Goal: Navigation & Orientation: Find specific page/section

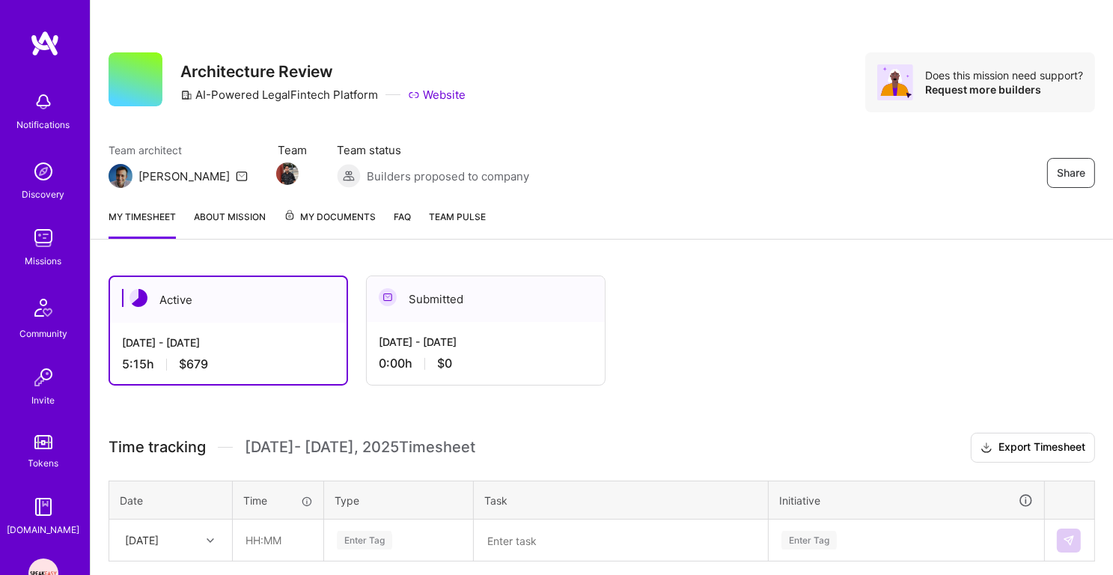
scroll to position [144, 0]
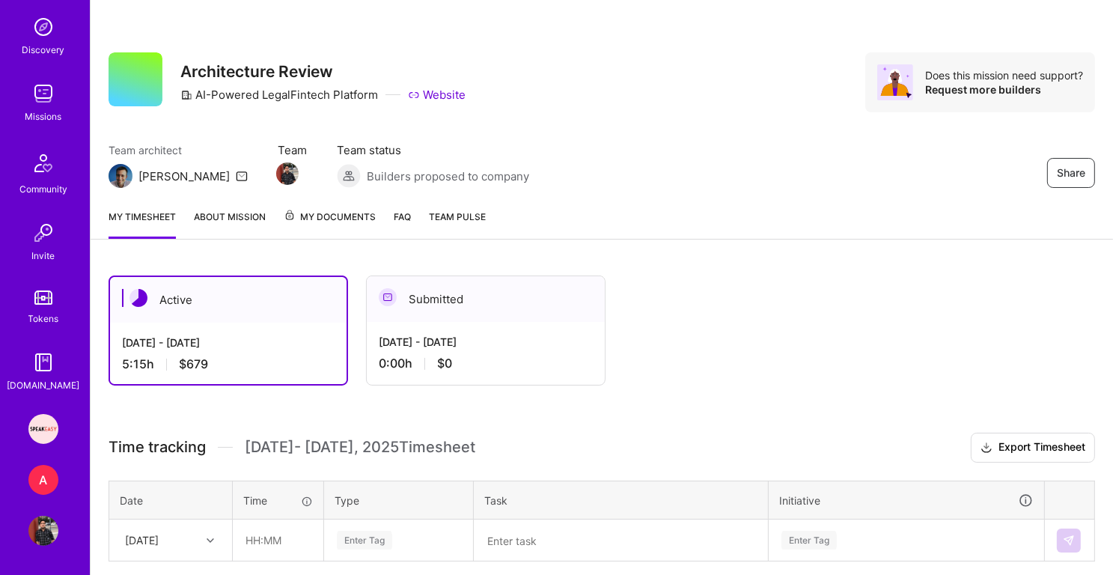
click at [47, 427] on img at bounding box center [43, 429] width 30 height 30
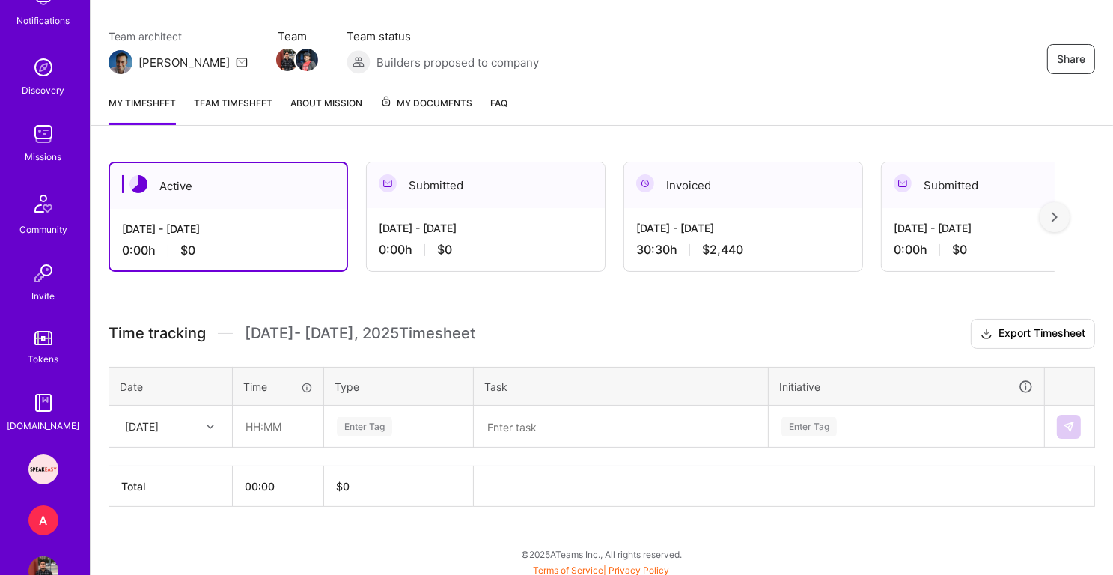
scroll to position [144, 0]
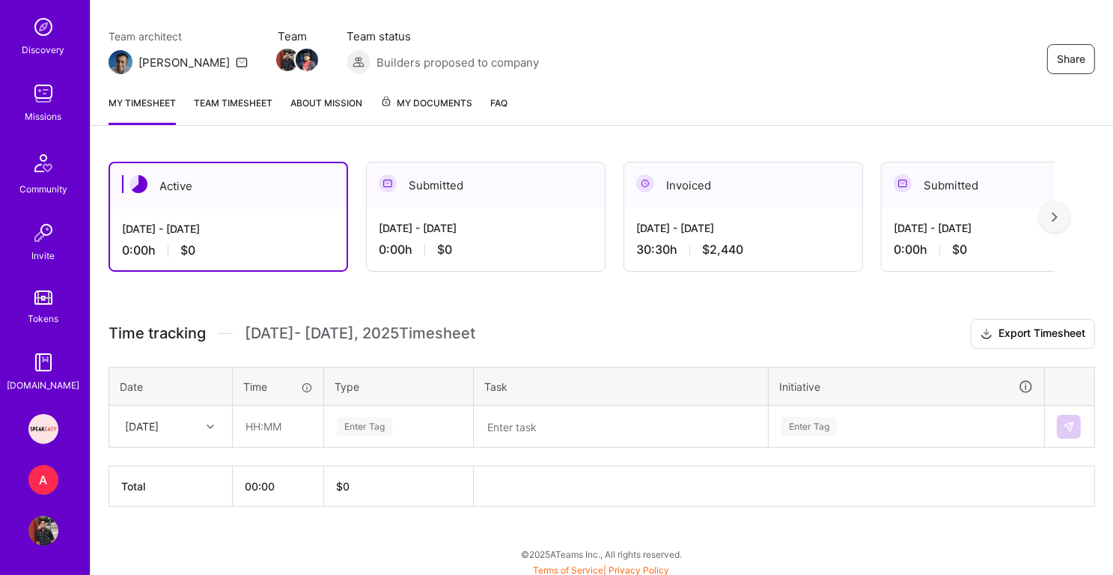
click at [217, 105] on link "Team timesheet" at bounding box center [233, 110] width 79 height 30
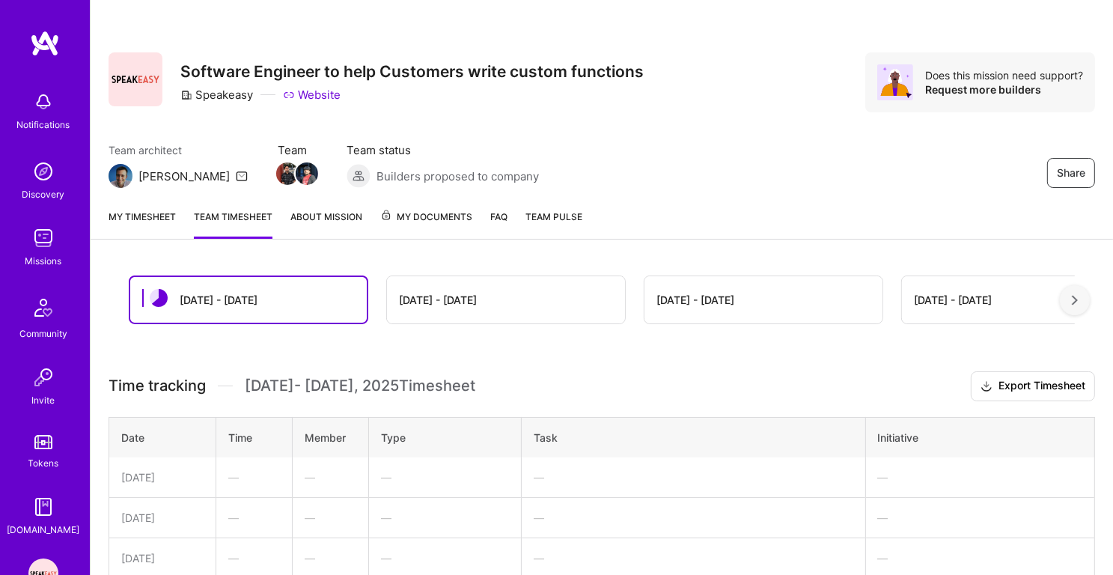
click at [147, 232] on link "My timesheet" at bounding box center [141, 224] width 67 height 30
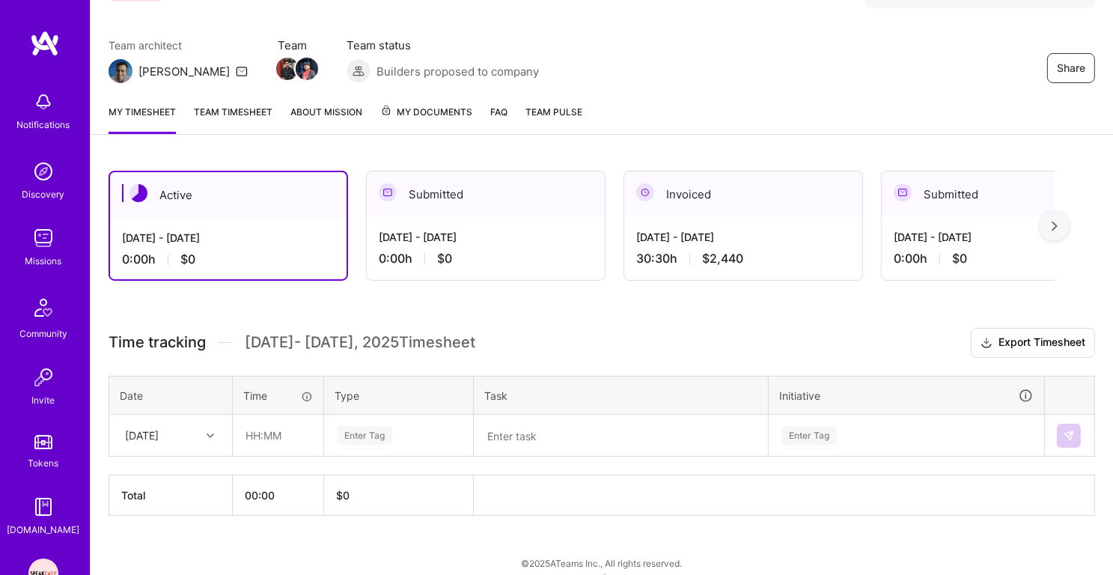
scroll to position [114, 0]
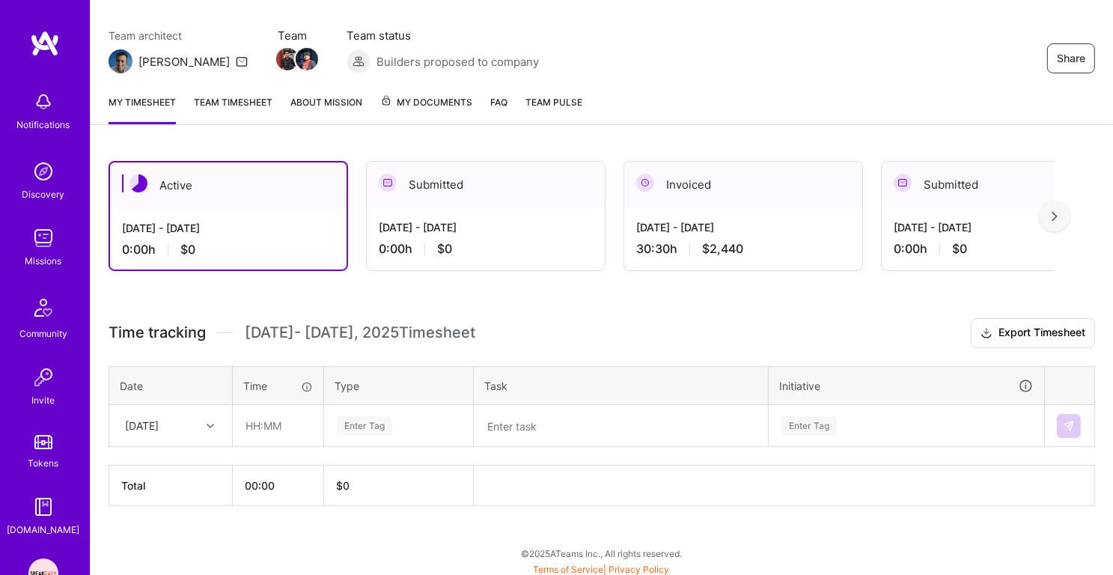
click at [266, 337] on span "Sep 16 - Sep 30 , 2025 Timesheet" at bounding box center [360, 332] width 230 height 19
click at [290, 336] on span "Sep 16 - Sep 30 , 2025 Timesheet" at bounding box center [360, 332] width 230 height 19
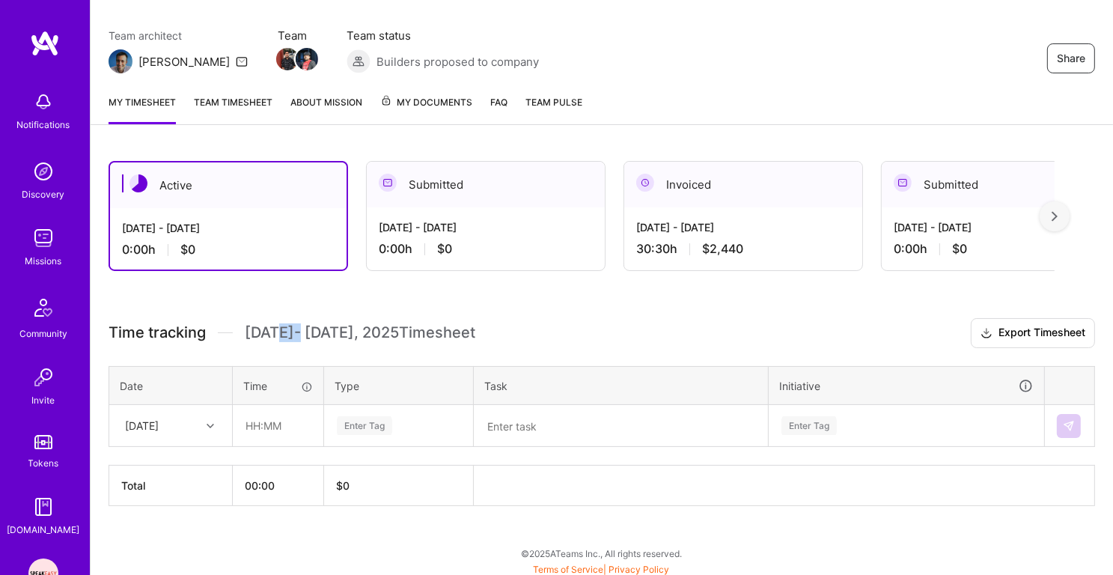
click at [290, 336] on span "Sep 16 - Sep 30 , 2025 Timesheet" at bounding box center [360, 332] width 230 height 19
click at [141, 331] on span "Time tracking" at bounding box center [156, 332] width 97 height 19
click at [295, 339] on span "Sep 16 - Sep 30 , 2025 Timesheet" at bounding box center [360, 332] width 230 height 19
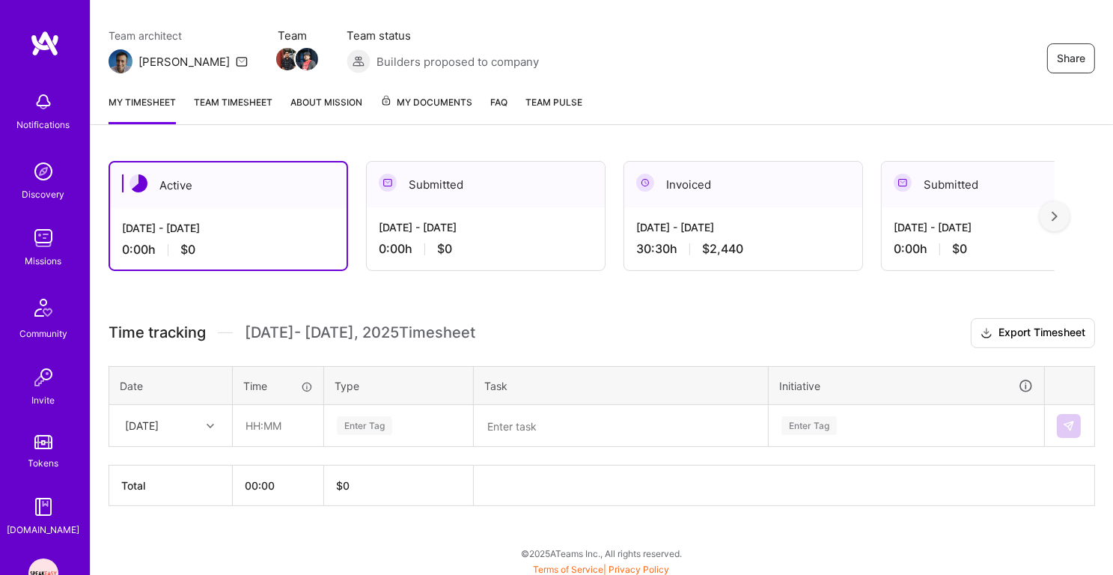
click at [295, 339] on span "Sep 16 - Sep 30 , 2025 Timesheet" at bounding box center [360, 332] width 230 height 19
click at [376, 326] on span "Sep 16 - Sep 30 , 2025 Timesheet" at bounding box center [360, 332] width 230 height 19
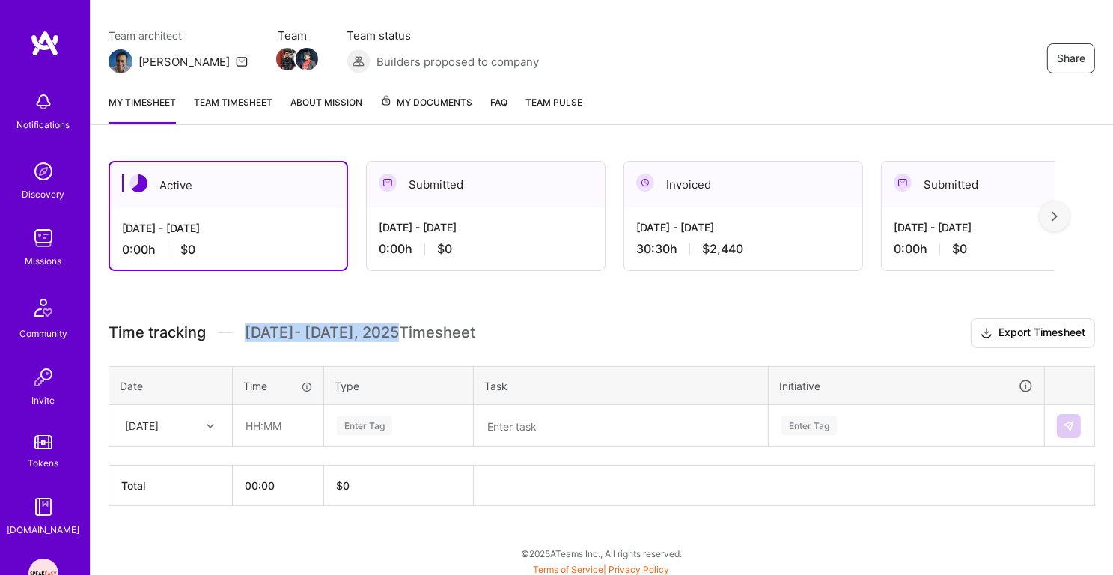
click at [469, 326] on span "Sep 16 - Sep 30 , 2025 Timesheet" at bounding box center [360, 332] width 230 height 19
click at [512, 328] on h3 "Time tracking Sep 16 - Sep 30 , 2025 Timesheet Export Timesheet" at bounding box center [601, 333] width 986 height 30
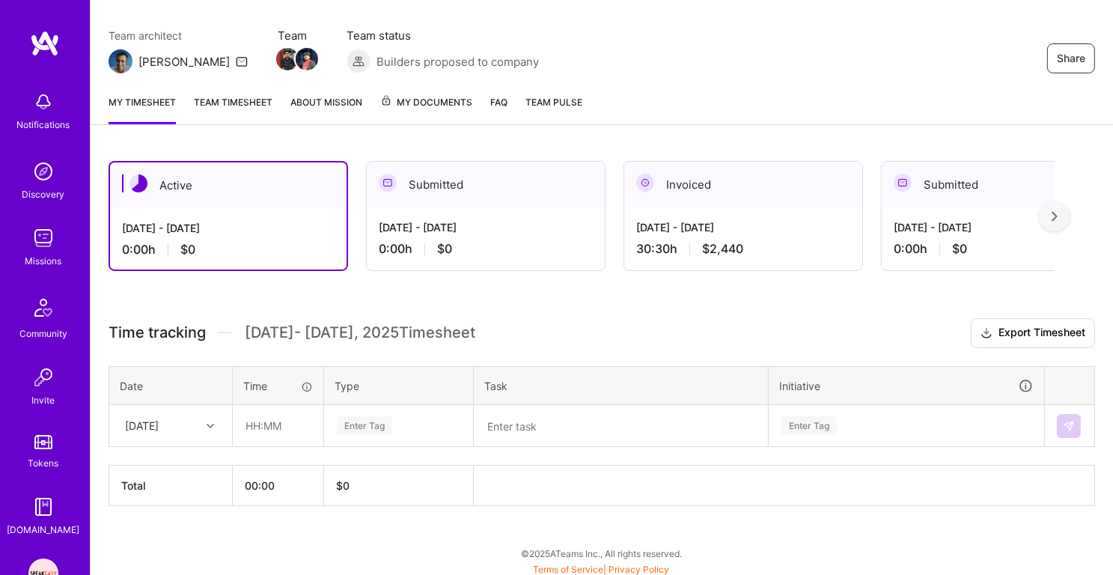
click at [512, 328] on h3 "Time tracking Sep 16 - Sep 30 , 2025 Timesheet Export Timesheet" at bounding box center [601, 333] width 986 height 30
click at [563, 318] on h3 "Time tracking Sep 16 - Sep 30 , 2025 Timesheet Export Timesheet" at bounding box center [601, 333] width 986 height 30
click at [55, 241] on img at bounding box center [43, 238] width 30 height 30
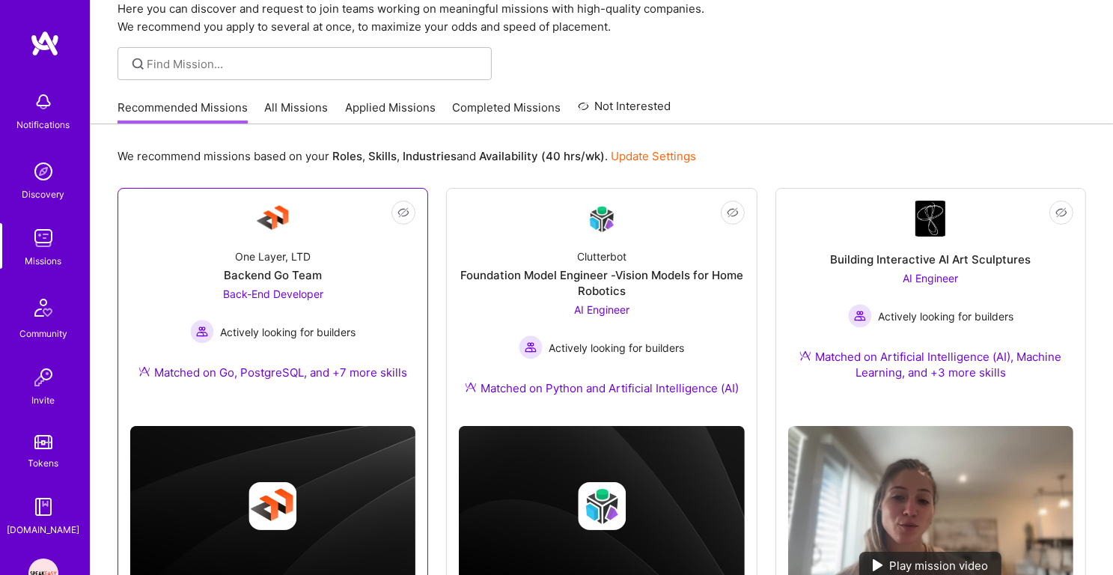
scroll to position [63, 0]
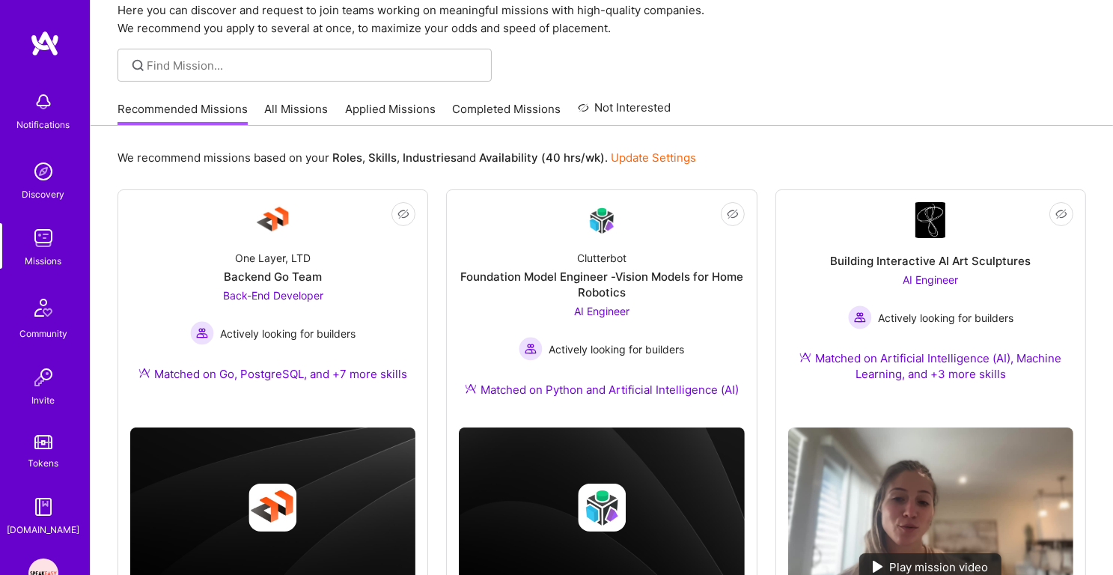
click at [380, 107] on link "Applied Missions" at bounding box center [390, 113] width 91 height 25
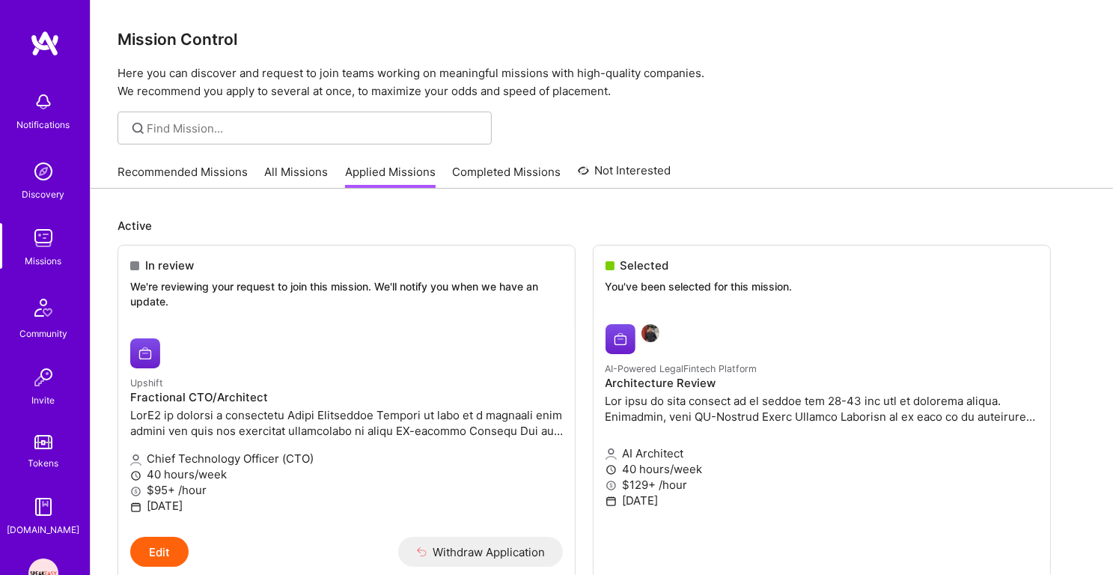
click at [433, 85] on p "Here you can discover and request to join teams working on meaningful missions …" at bounding box center [601, 82] width 968 height 36
click at [442, 64] on p "Here you can discover and request to join teams working on meaningful missions …" at bounding box center [601, 82] width 968 height 36
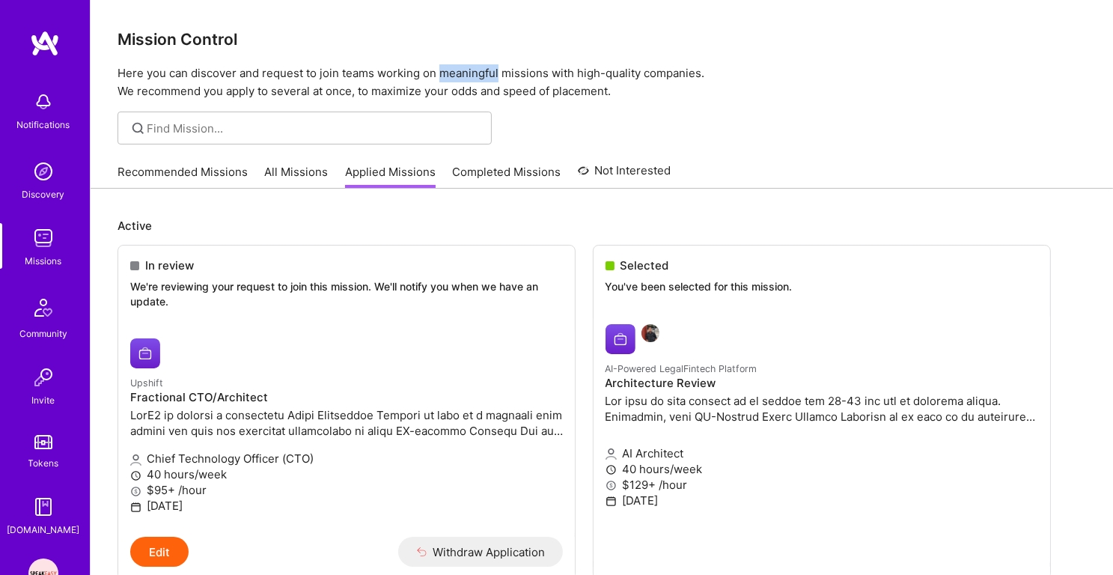
click at [442, 64] on p "Here you can discover and request to join teams working on meaningful missions …" at bounding box center [601, 82] width 968 height 36
click at [212, 38] on h3 "Mission Control" at bounding box center [601, 39] width 968 height 19
click at [207, 90] on p "Here you can discover and request to join teams working on meaningful missions …" at bounding box center [601, 82] width 968 height 36
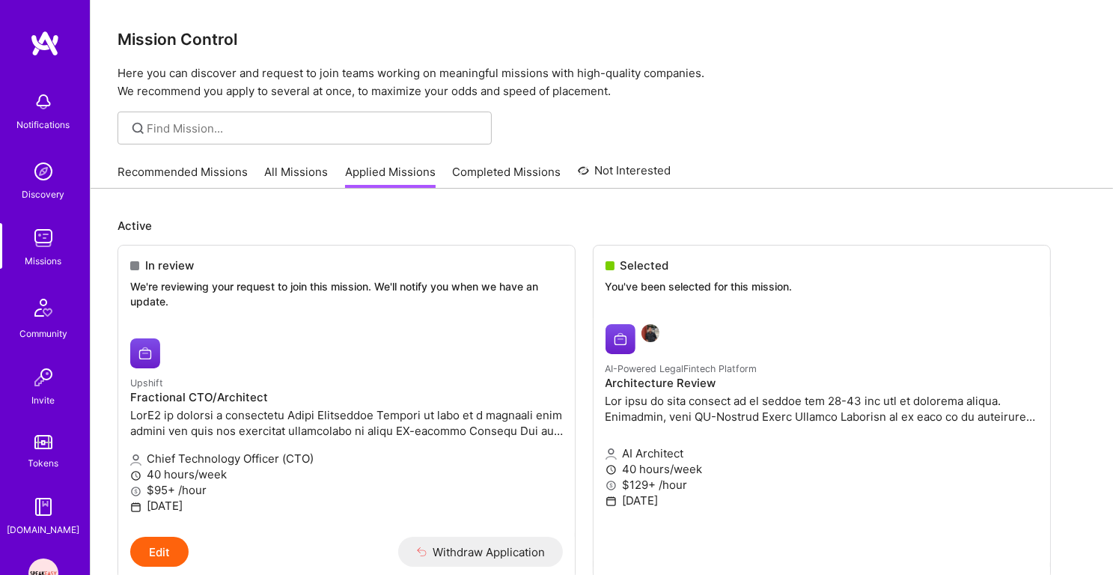
click at [207, 90] on p "Here you can discover and request to join teams working on meaningful missions …" at bounding box center [601, 82] width 968 height 36
click at [194, 74] on p "Here you can discover and request to join teams working on meaningful missions …" at bounding box center [601, 82] width 968 height 36
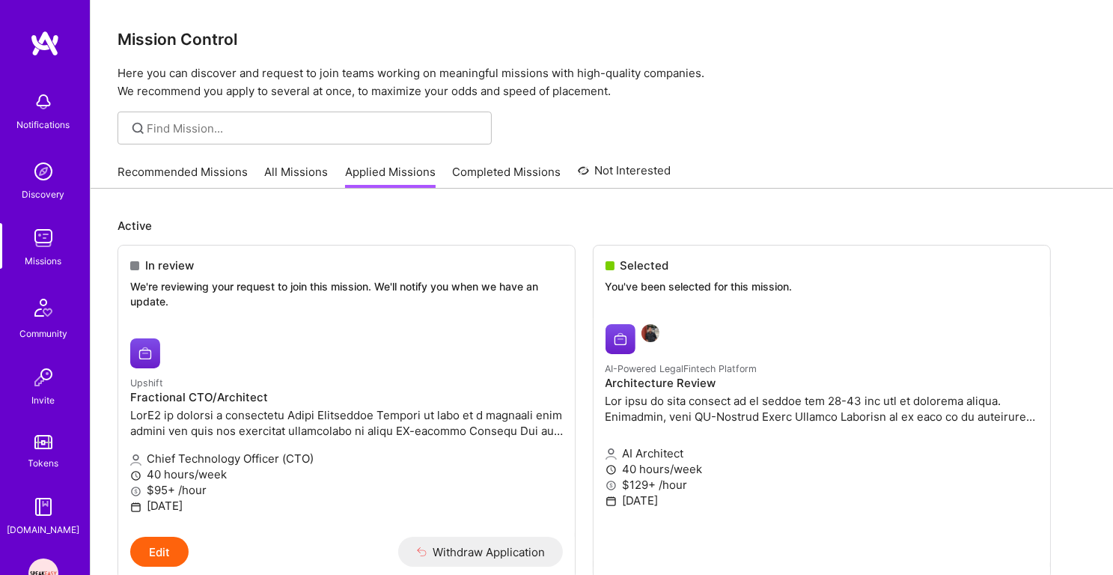
click at [194, 40] on h3 "Mission Control" at bounding box center [601, 39] width 968 height 19
click at [194, 73] on p "Here you can discover and request to join teams working on meaningful missions …" at bounding box center [601, 82] width 968 height 36
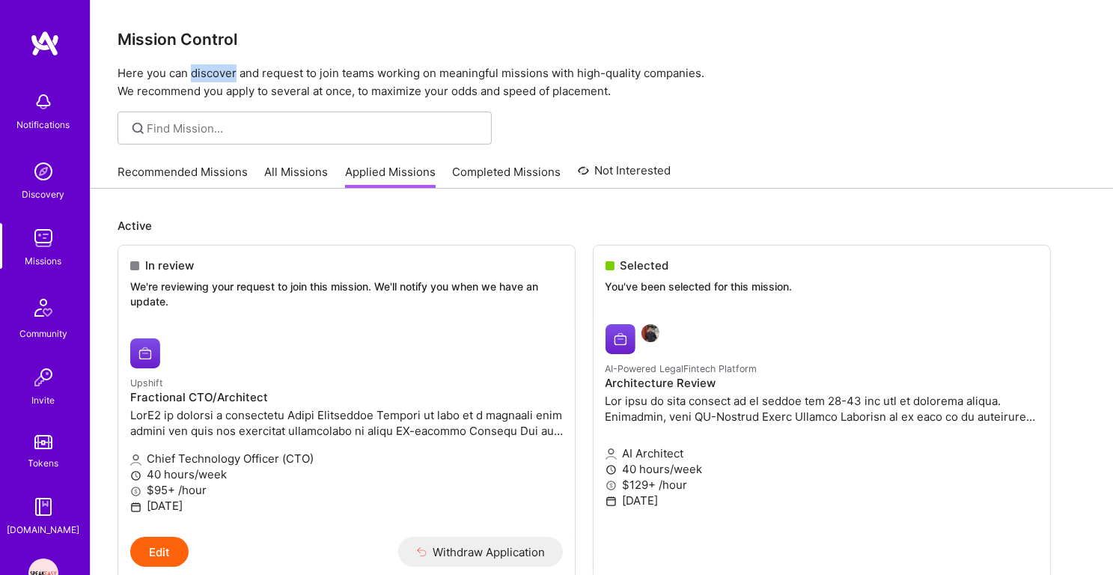
click at [194, 73] on p "Here you can discover and request to join teams working on meaningful missions …" at bounding box center [601, 82] width 968 height 36
click at [214, 75] on p "Here you can discover and request to join teams working on meaningful missions …" at bounding box center [601, 82] width 968 height 36
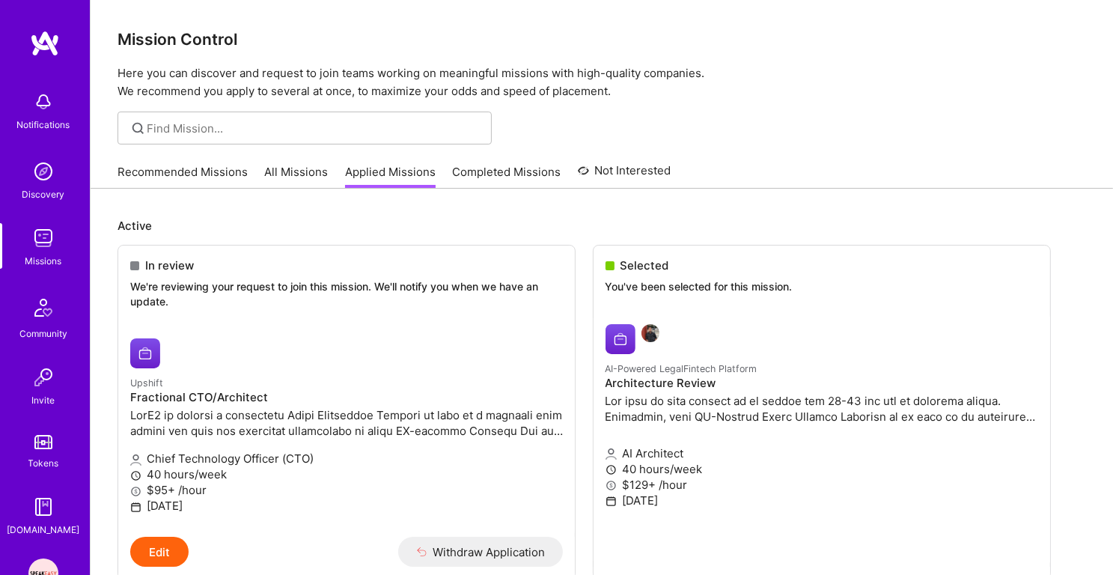
click at [214, 75] on p "Here you can discover and request to join teams working on meaningful missions …" at bounding box center [601, 82] width 968 height 36
click at [209, 21] on div "Mission Control Here you can discover and request to join teams working on mean…" at bounding box center [602, 50] width 1022 height 100
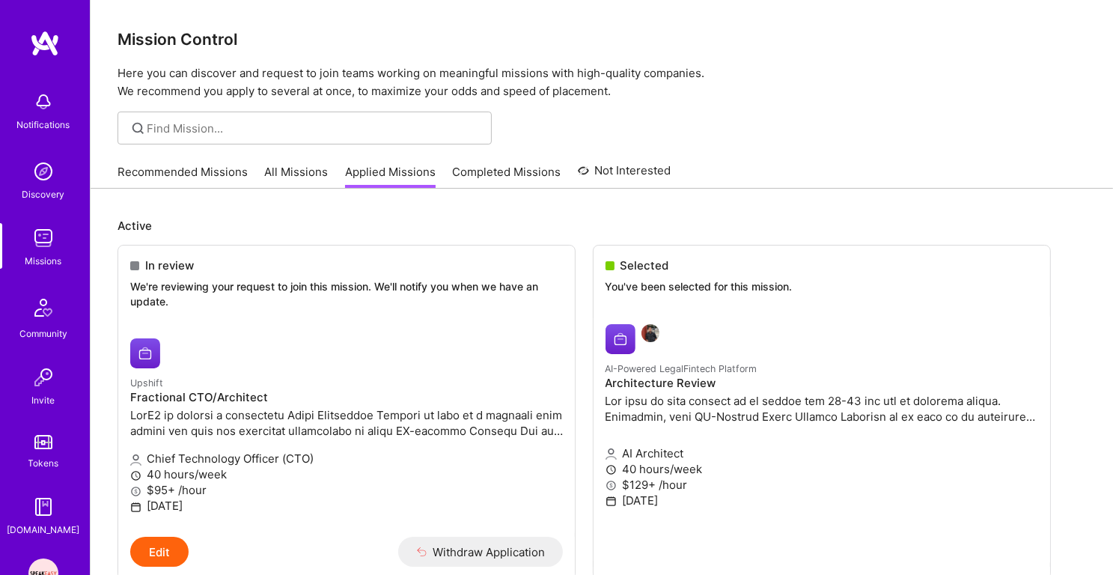
click at [212, 67] on p "Here you can discover and request to join teams working on meaningful missions …" at bounding box center [601, 82] width 968 height 36
click at [209, 97] on p "Here you can discover and request to join teams working on meaningful missions …" at bounding box center [601, 82] width 968 height 36
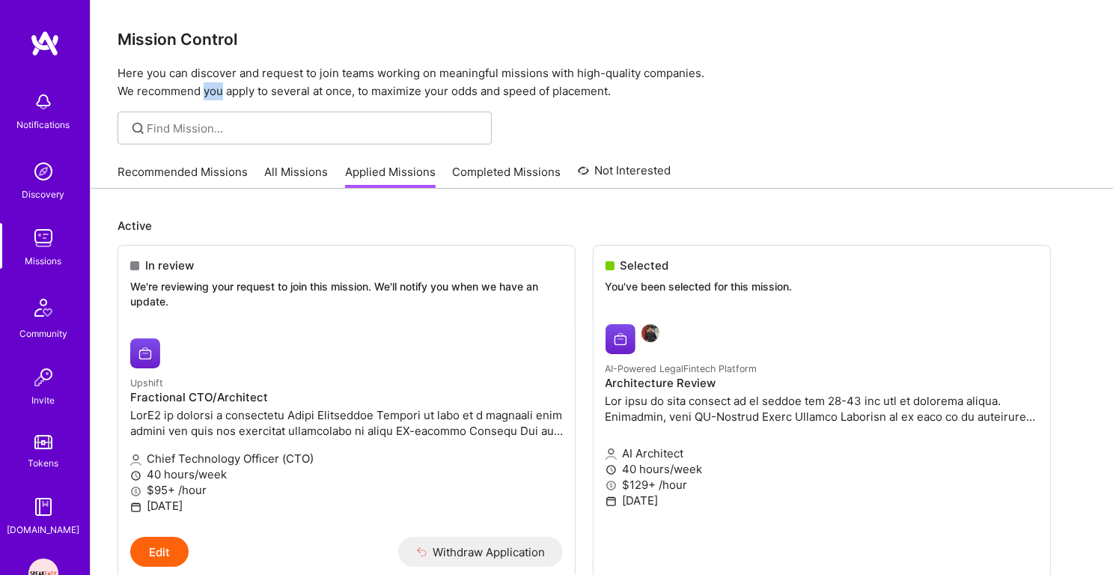
click at [209, 97] on p "Here you can discover and request to join teams working on meaningful missions …" at bounding box center [601, 82] width 968 height 36
click at [232, 67] on p "Here you can discover and request to join teams working on meaningful missions …" at bounding box center [601, 82] width 968 height 36
click at [345, 65] on p "Here you can discover and request to join teams working on meaningful missions …" at bounding box center [601, 82] width 968 height 36
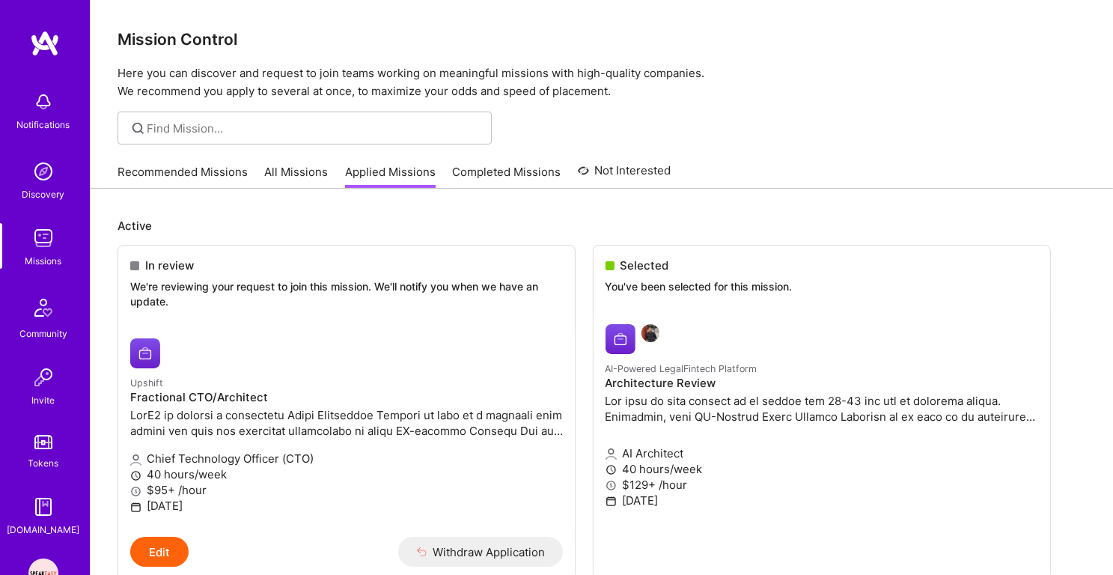
click at [345, 65] on p "Here you can discover and request to join teams working on meaningful missions …" at bounding box center [601, 82] width 968 height 36
click at [343, 100] on p "Here you can discover and request to join teams working on meaningful missions …" at bounding box center [601, 82] width 968 height 36
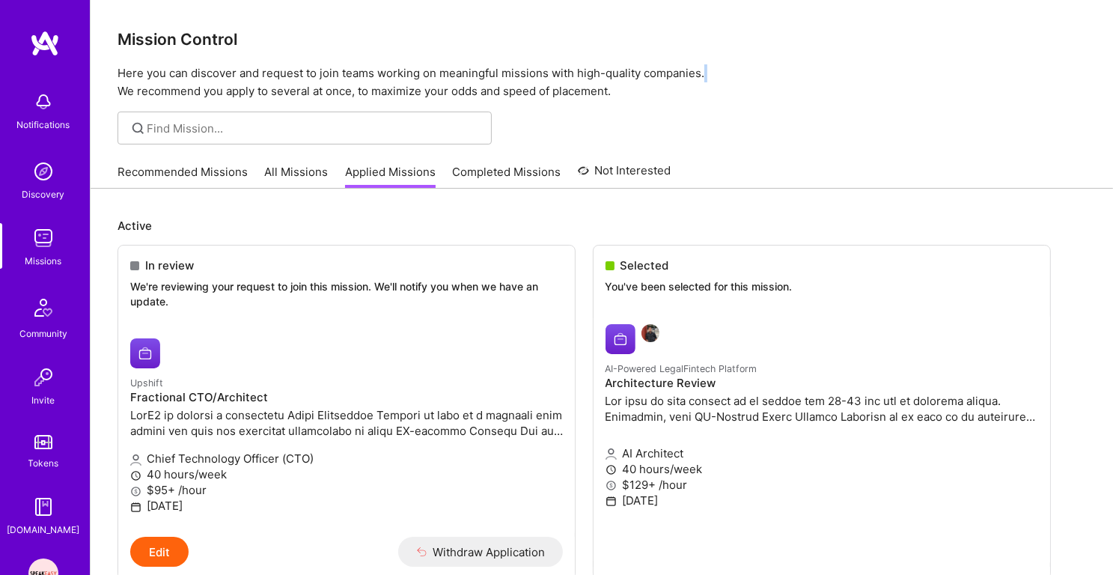
click at [378, 66] on p "Here you can discover and request to join teams working on meaningful missions …" at bounding box center [601, 82] width 968 height 36
click at [402, 72] on p "Here you can discover and request to join teams working on meaningful missions …" at bounding box center [601, 82] width 968 height 36
click at [414, 88] on p "Here you can discover and request to join teams working on meaningful missions …" at bounding box center [601, 82] width 968 height 36
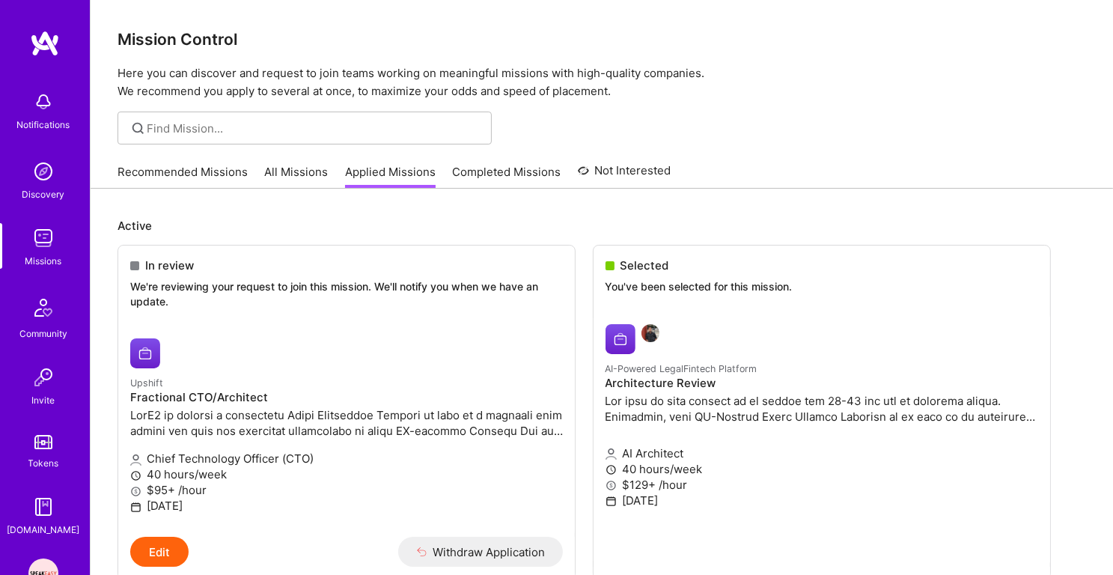
click at [414, 88] on p "Here you can discover and request to join teams working on meaningful missions …" at bounding box center [601, 82] width 968 height 36
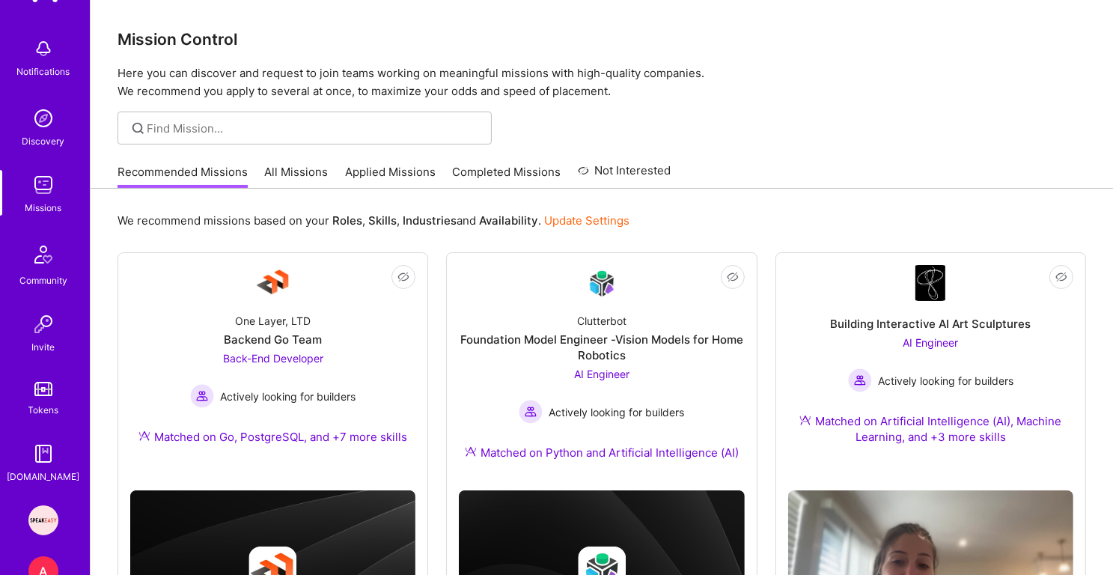
scroll to position [144, 0]
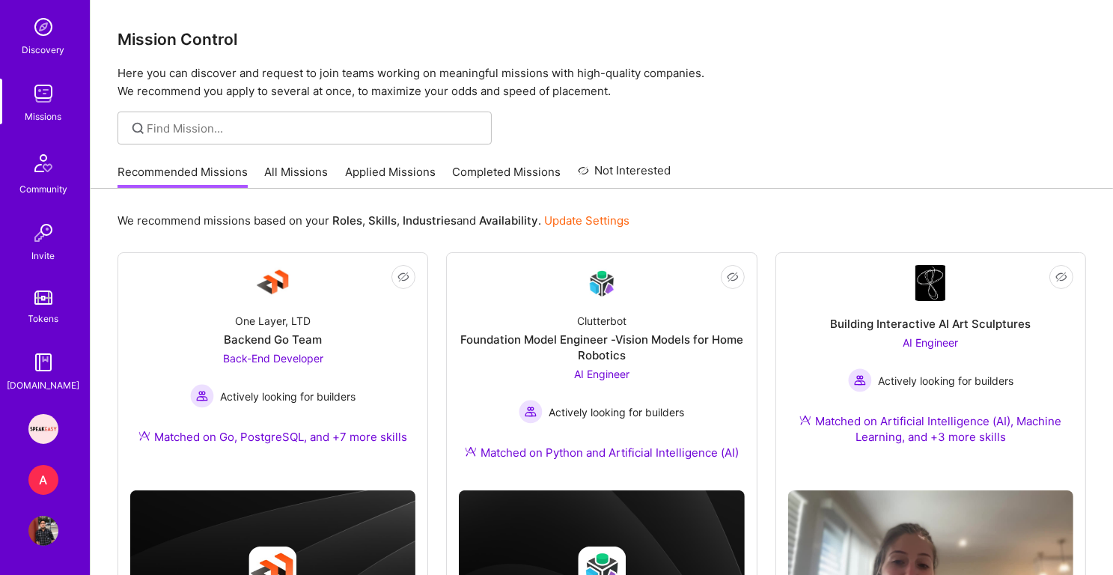
click at [46, 435] on img at bounding box center [43, 429] width 30 height 30
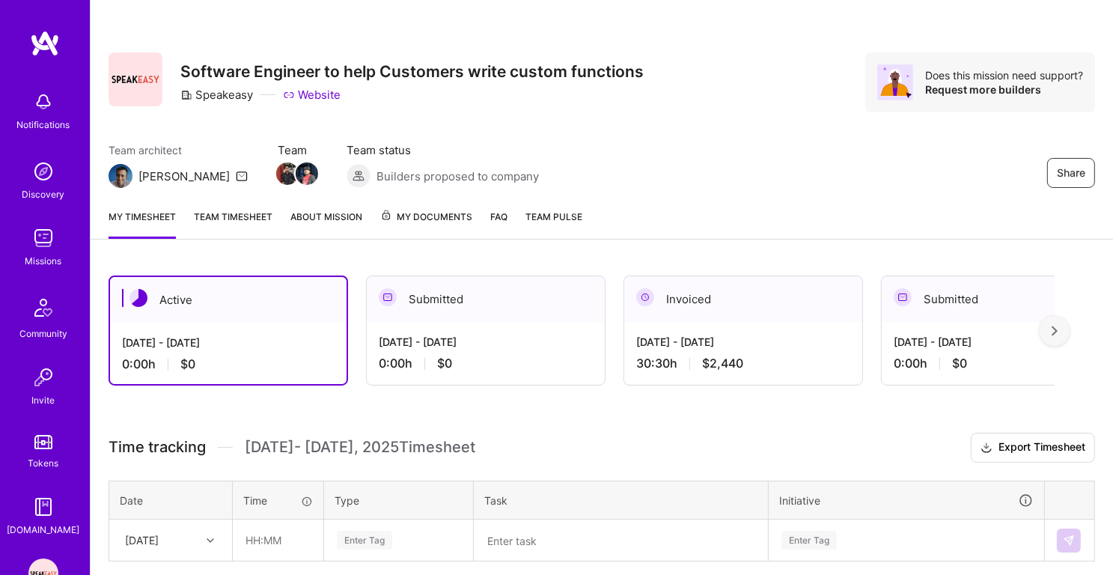
click at [1066, 330] on div at bounding box center [1054, 331] width 30 height 30
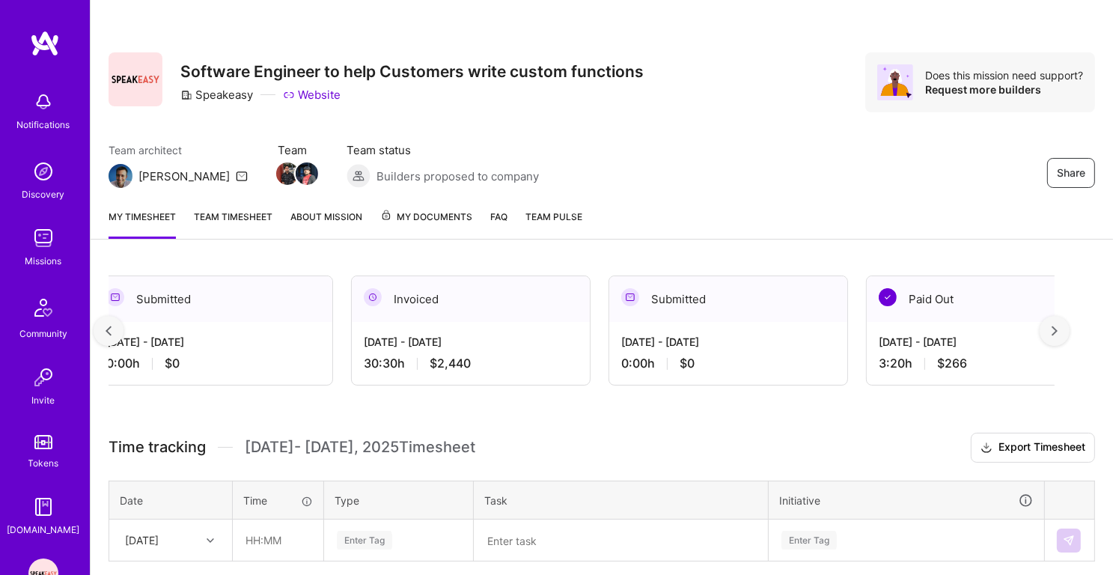
scroll to position [0, 273]
click at [1066, 330] on div at bounding box center [1054, 331] width 30 height 30
click at [1056, 330] on img at bounding box center [1054, 330] width 6 height 10
click at [27, 257] on div "Missions" at bounding box center [43, 261] width 37 height 16
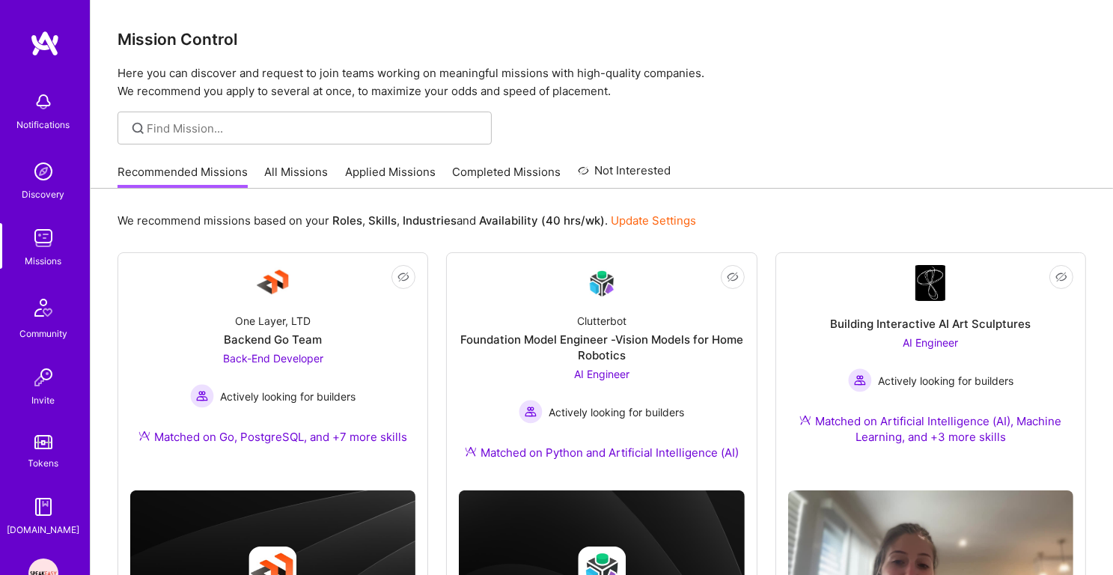
click at [396, 176] on link "Applied Missions" at bounding box center [390, 176] width 91 height 25
click at [186, 67] on p "Here you can discover and request to join teams working on meaningful missions …" at bounding box center [601, 82] width 968 height 36
click at [193, 91] on p "Here you can discover and request to join teams working on meaningful missions …" at bounding box center [601, 82] width 968 height 36
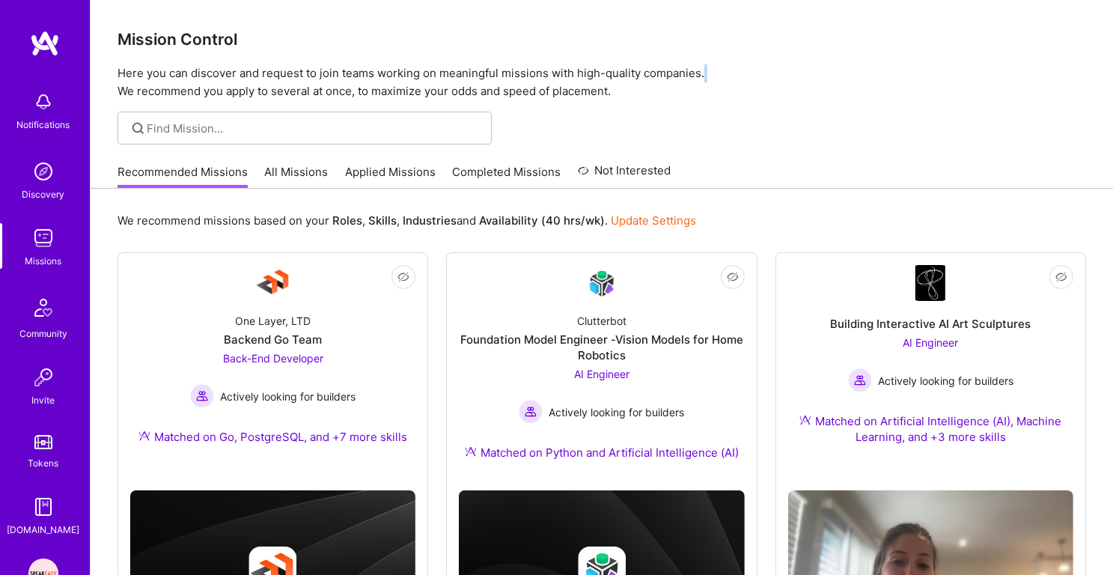
click at [411, 172] on link "Applied Missions" at bounding box center [390, 176] width 91 height 25
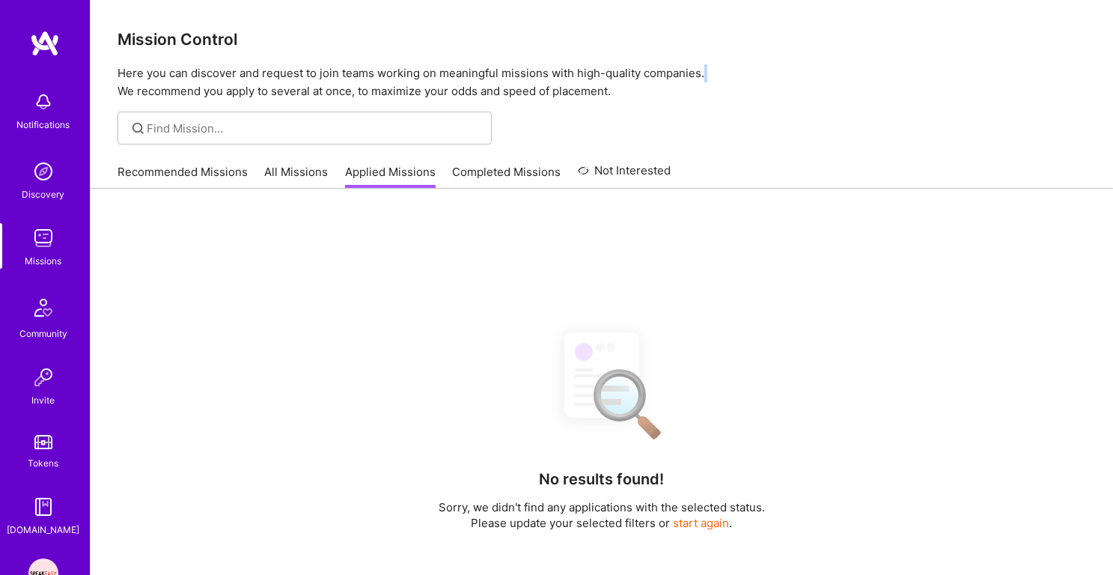
click at [461, 71] on p "Here you can discover and request to join teams working on meaningful missions …" at bounding box center [601, 82] width 968 height 36
click at [471, 91] on p "Here you can discover and request to join teams working on meaningful missions …" at bounding box center [601, 82] width 968 height 36
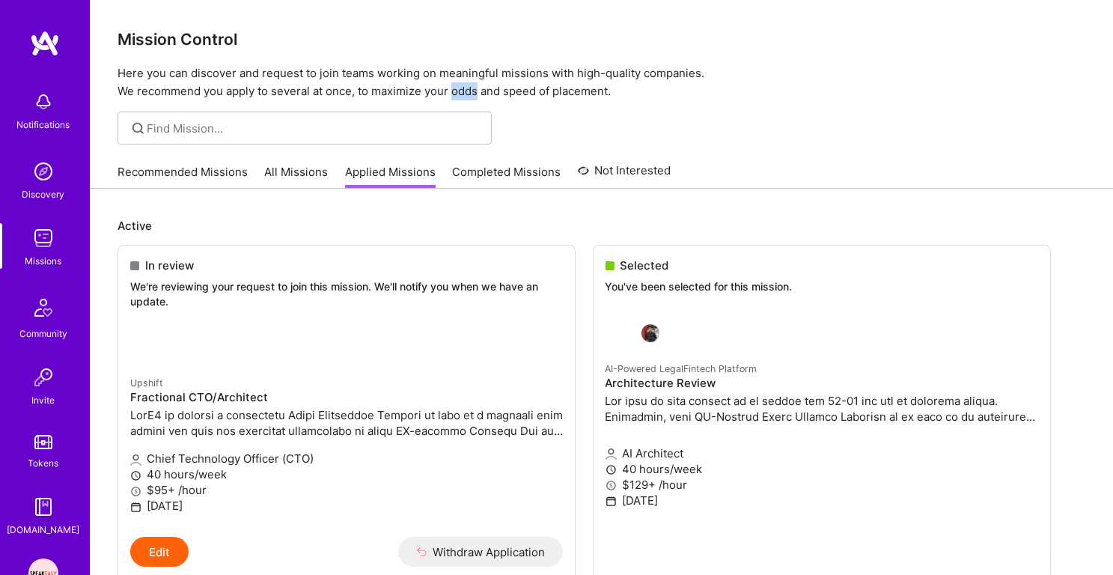
click at [471, 91] on p "Here you can discover and request to join teams working on meaningful missions …" at bounding box center [601, 82] width 968 height 36
click at [470, 80] on p "Here you can discover and request to join teams working on meaningful missions …" at bounding box center [601, 82] width 968 height 36
click at [477, 95] on p "Here you can discover and request to join teams working on meaningful missions …" at bounding box center [601, 82] width 968 height 36
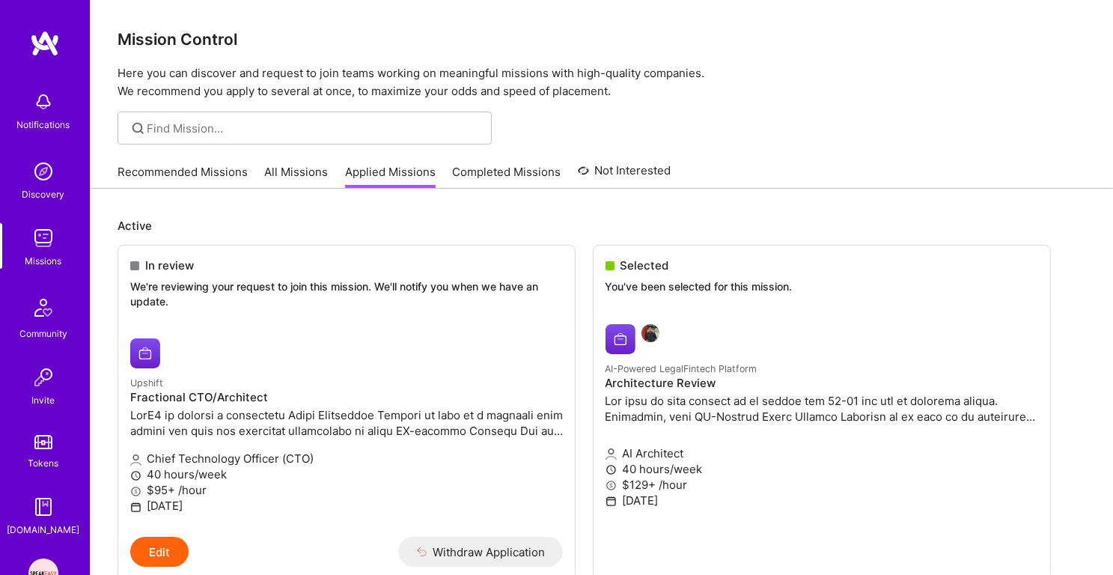
click at [477, 95] on p "Here you can discover and request to join teams working on meaningful missions …" at bounding box center [601, 82] width 968 height 36
click at [411, 76] on p "Here you can discover and request to join teams working on meaningful missions …" at bounding box center [601, 82] width 968 height 36
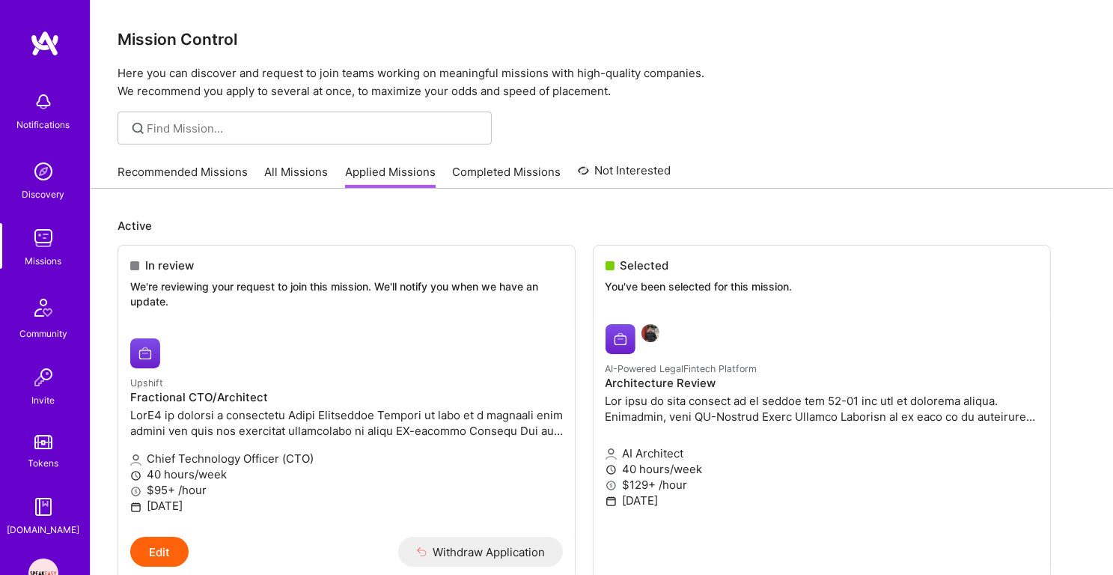
click at [201, 38] on h3 "Mission Control" at bounding box center [601, 39] width 968 height 19
click at [215, 74] on p "Here you can discover and request to join teams working on meaningful missions …" at bounding box center [601, 82] width 968 height 36
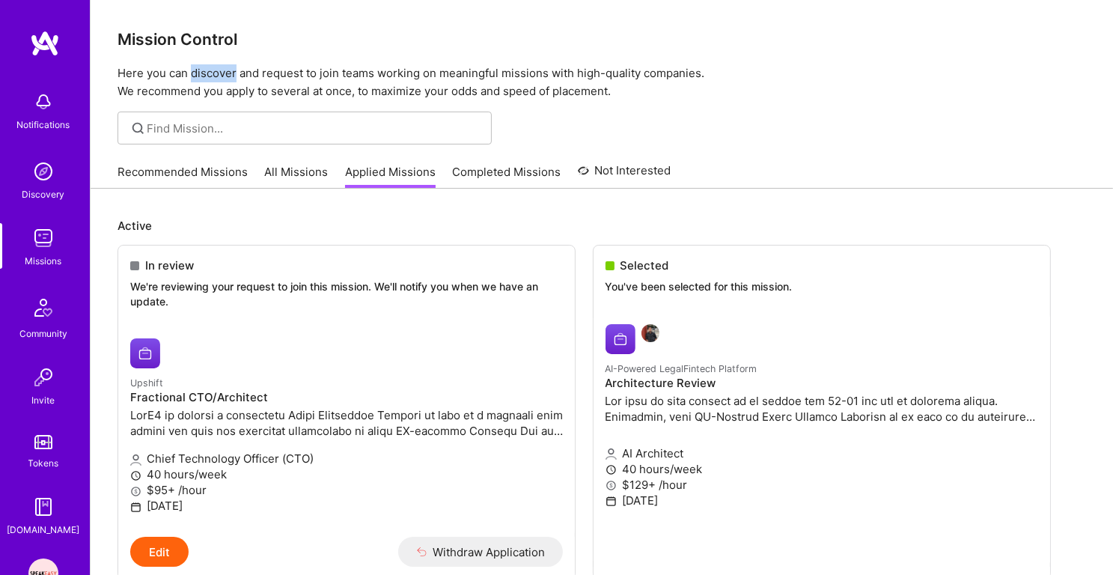
click at [215, 74] on p "Here you can discover and request to join teams working on meaningful missions …" at bounding box center [601, 82] width 968 height 36
click at [244, 80] on p "Here you can discover and request to join teams working on meaningful missions …" at bounding box center [601, 82] width 968 height 36
click at [248, 90] on p "Here you can discover and request to join teams working on meaningful missions …" at bounding box center [601, 82] width 968 height 36
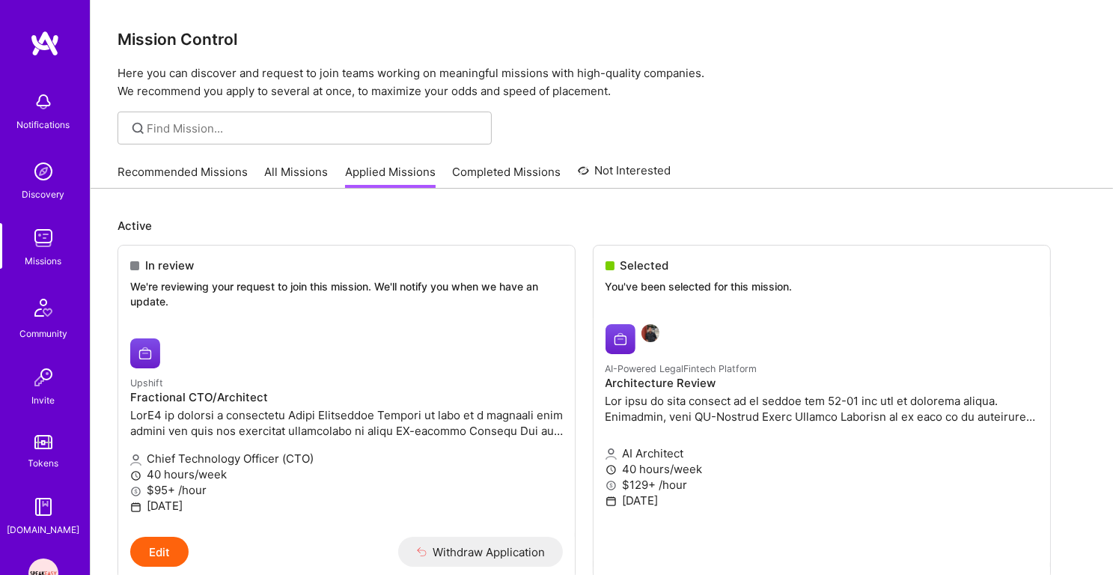
click at [248, 90] on p "Here you can discover and request to join teams working on meaningful missions …" at bounding box center [601, 82] width 968 height 36
click at [215, 70] on p "Here you can discover and request to join teams working on meaningful missions …" at bounding box center [601, 82] width 968 height 36
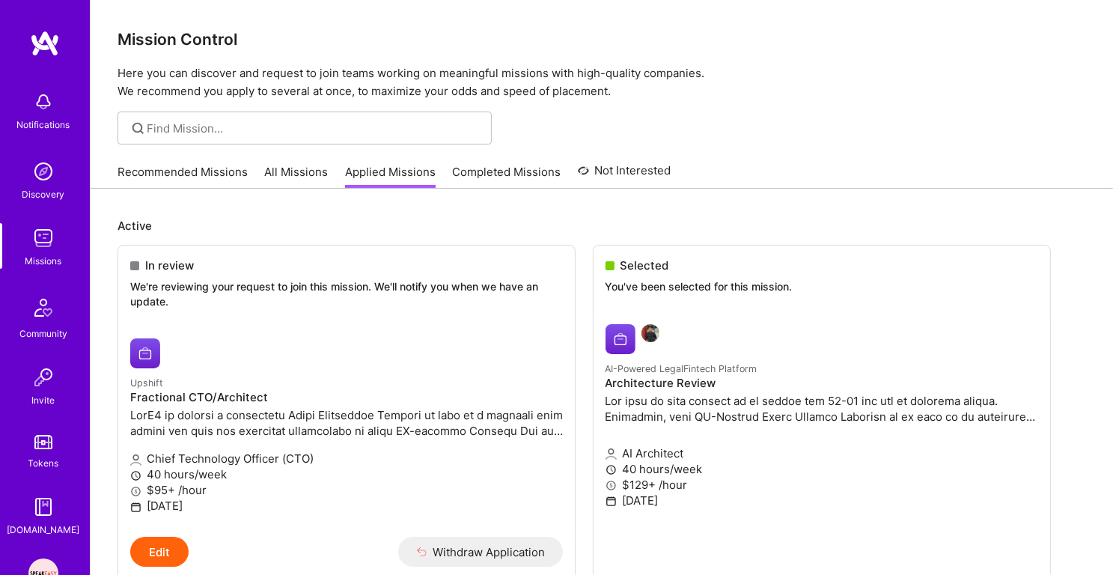
click at [181, 24] on div "Mission Control Here you can discover and request to join teams working on mean…" at bounding box center [602, 50] width 1022 height 100
click at [196, 87] on p "Here you can discover and request to join teams working on meaningful missions …" at bounding box center [601, 82] width 968 height 36
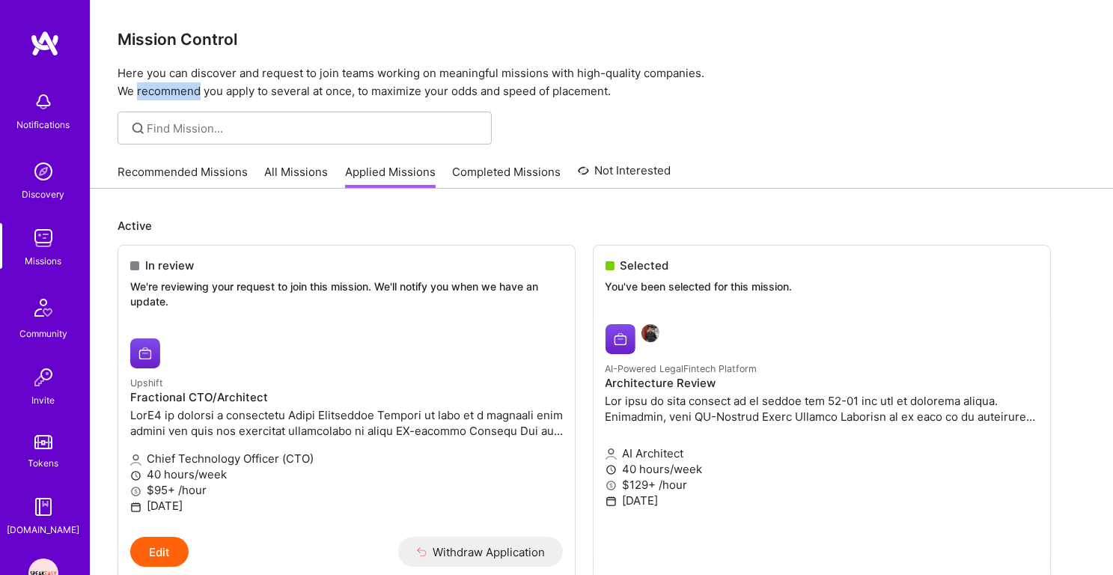
click at [196, 87] on p "Here you can discover and request to join teams working on meaningful missions …" at bounding box center [601, 82] width 968 height 36
click at [181, 61] on div "Mission Control Here you can discover and request to join teams working on mean…" at bounding box center [602, 50] width 1022 height 100
click at [184, 46] on h3 "Mission Control" at bounding box center [601, 39] width 968 height 19
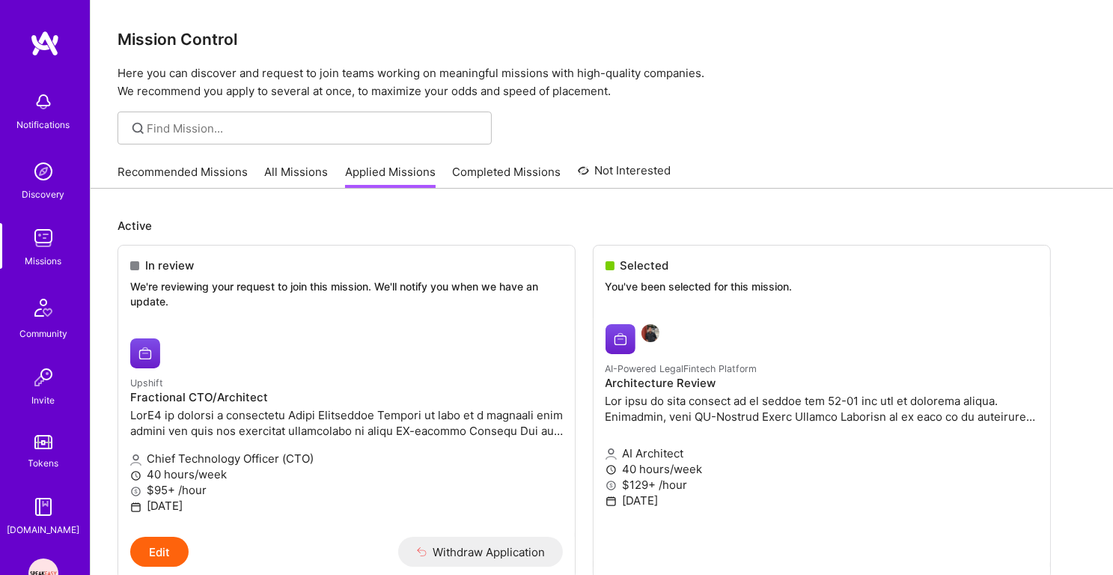
click at [184, 46] on h3 "Mission Control" at bounding box center [601, 39] width 968 height 19
click at [246, 98] on p "Here you can discover and request to join teams working on meaningful missions …" at bounding box center [601, 82] width 968 height 36
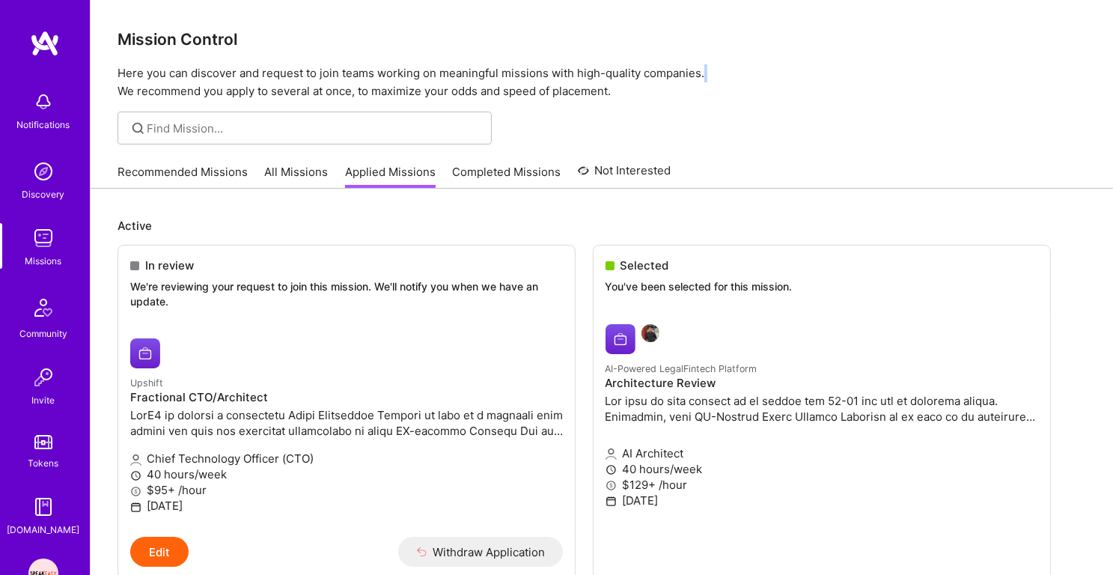
click at [335, 98] on p "Here you can discover and request to join teams working on meaningful missions …" at bounding box center [601, 82] width 968 height 36
click at [52, 233] on img at bounding box center [43, 238] width 30 height 30
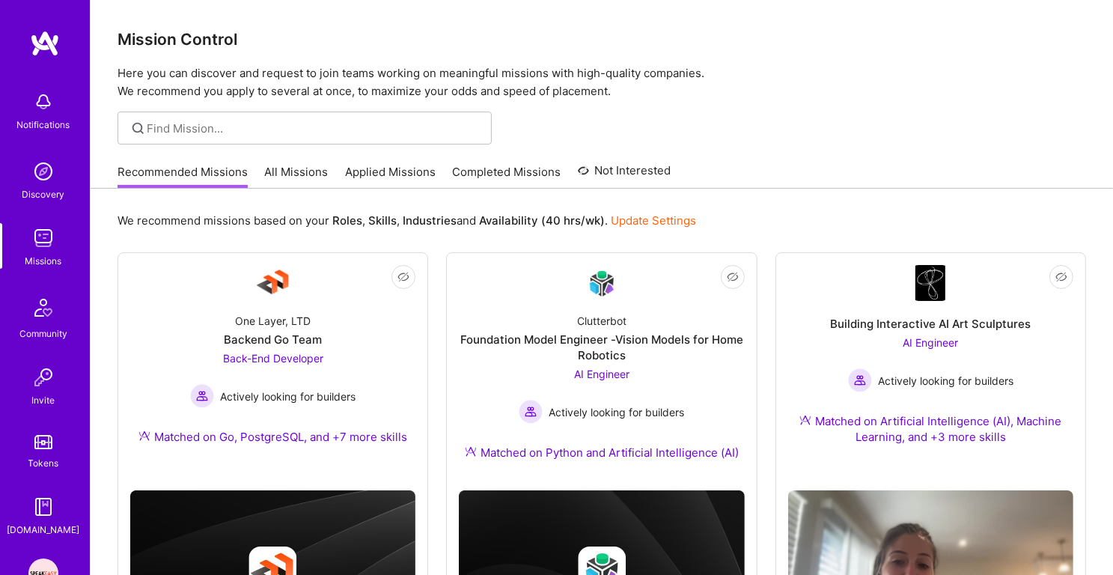
click at [48, 156] on img at bounding box center [43, 171] width 30 height 30
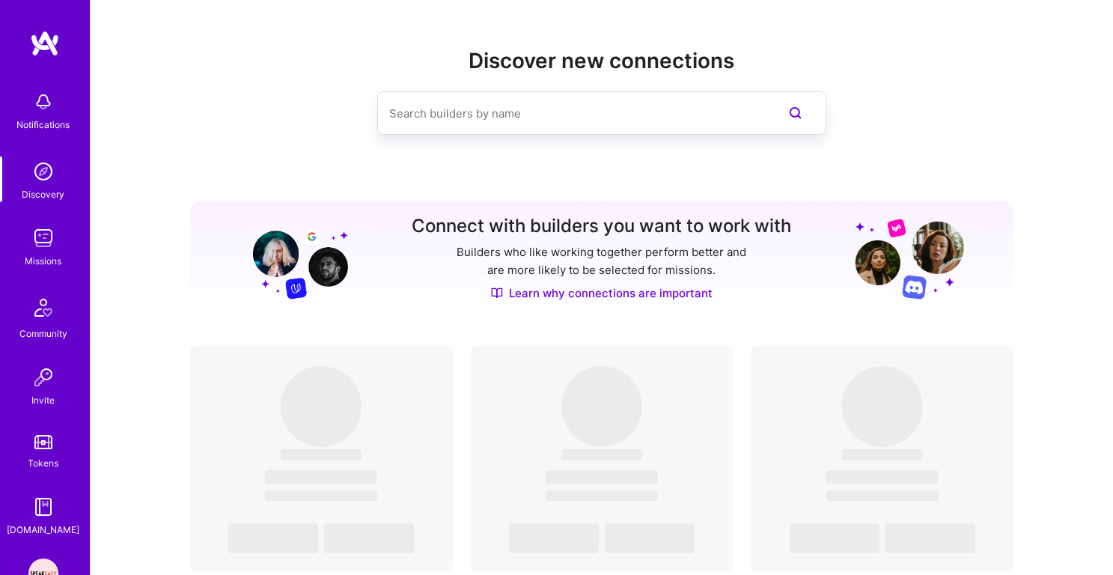
click at [49, 253] on img at bounding box center [43, 238] width 30 height 30
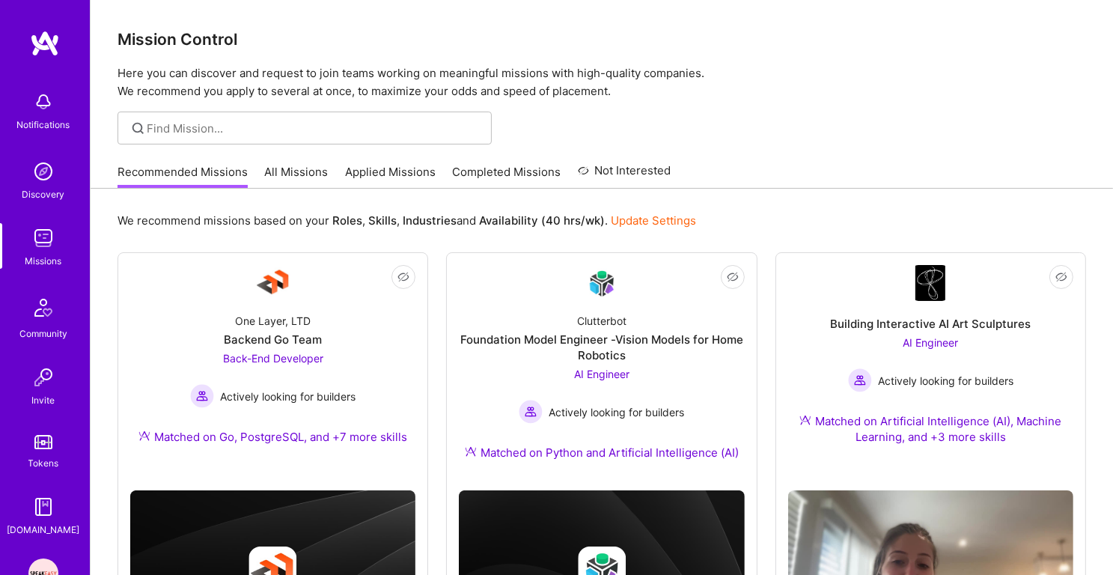
click at [397, 175] on link "Applied Missions" at bounding box center [390, 176] width 91 height 25
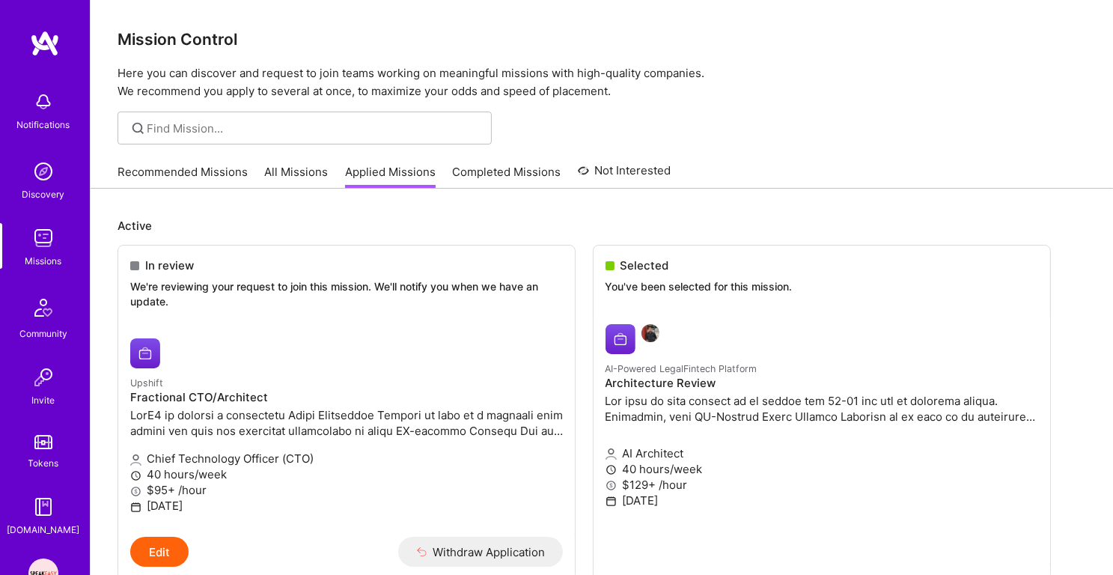
click at [174, 173] on link "Recommended Missions" at bounding box center [182, 176] width 130 height 25
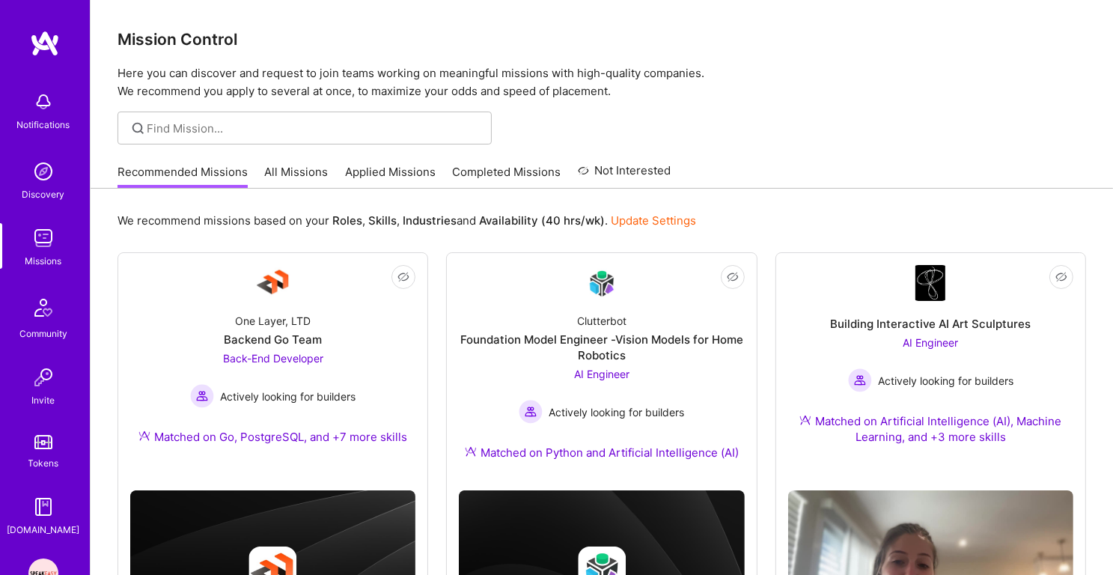
click at [397, 173] on link "Applied Missions" at bounding box center [390, 176] width 91 height 25
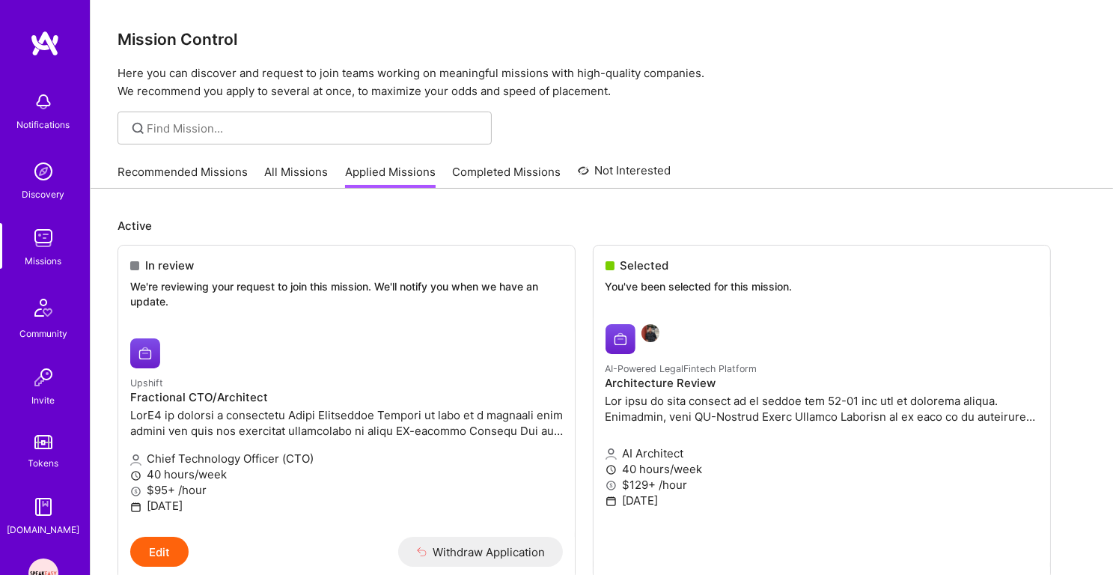
click at [175, 174] on link "Recommended Missions" at bounding box center [182, 176] width 130 height 25
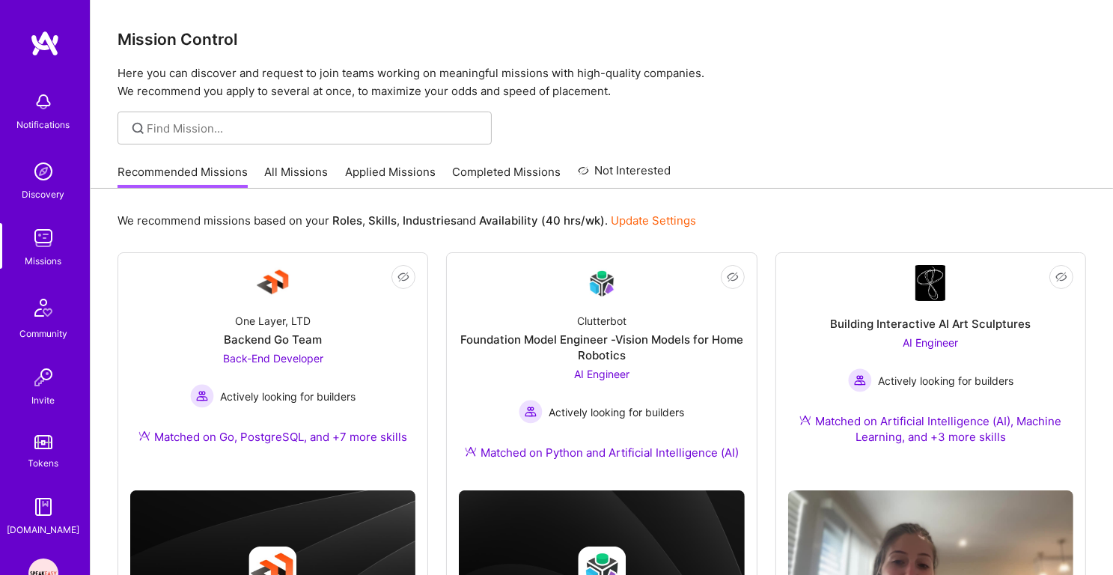
click at [372, 176] on link "Applied Missions" at bounding box center [390, 176] width 91 height 25
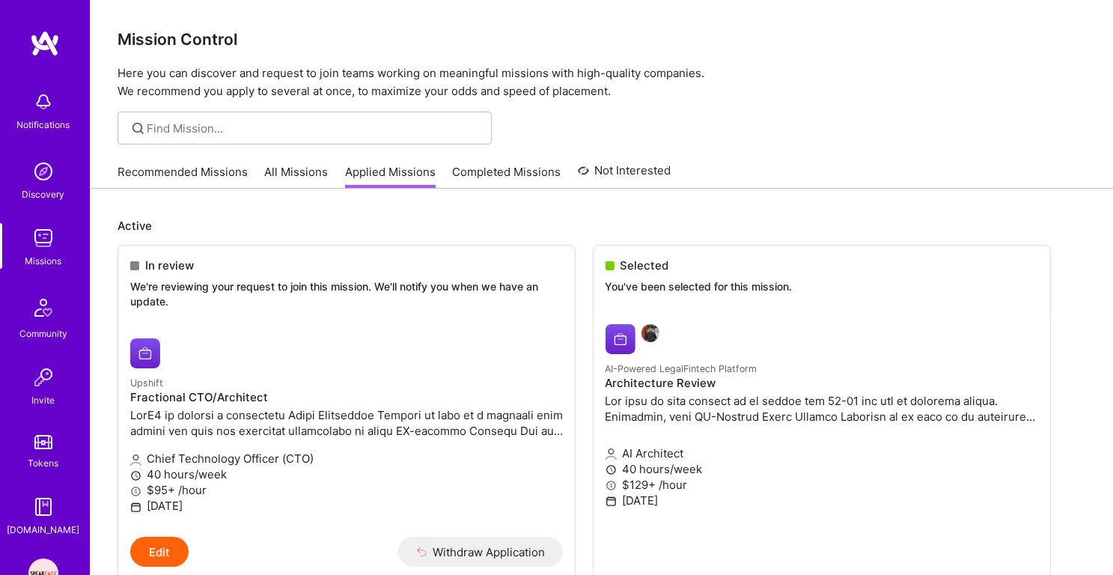
click at [198, 172] on link "Recommended Missions" at bounding box center [182, 176] width 130 height 25
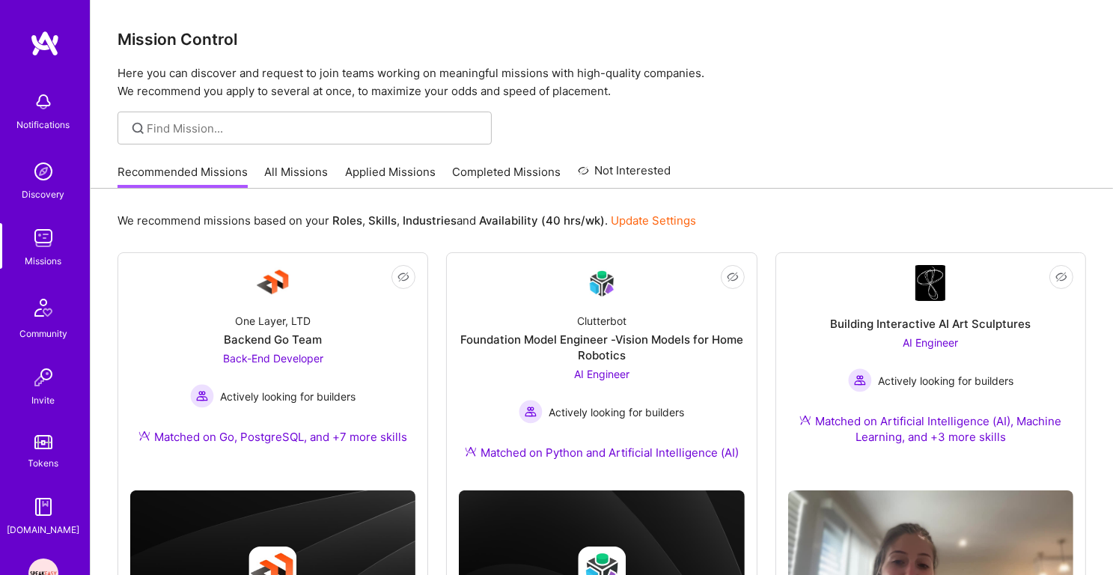
click at [285, 171] on link "All Missions" at bounding box center [297, 176] width 64 height 25
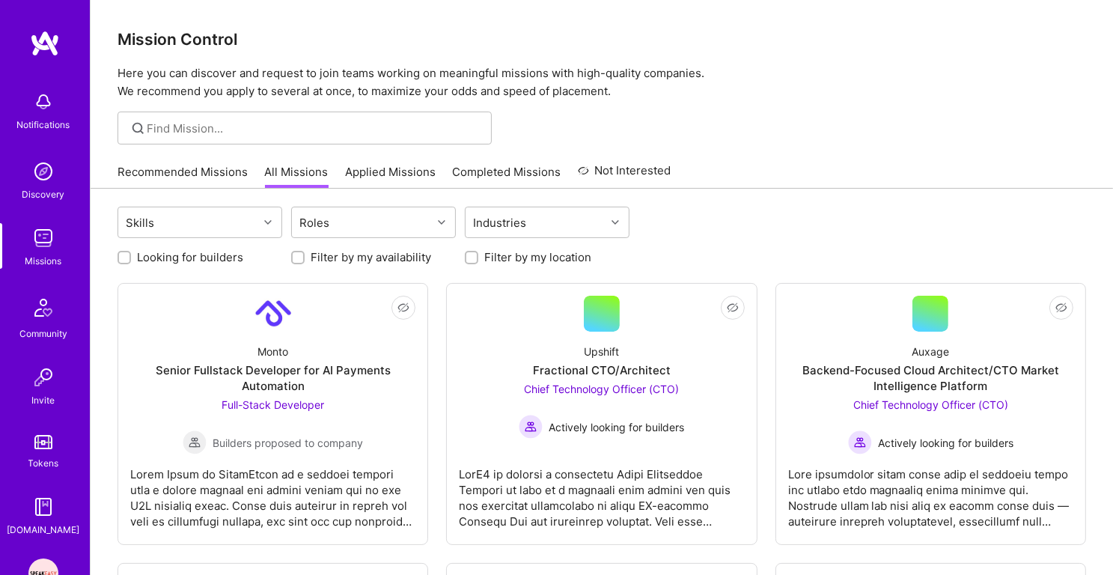
click at [390, 175] on link "Applied Missions" at bounding box center [390, 176] width 91 height 25
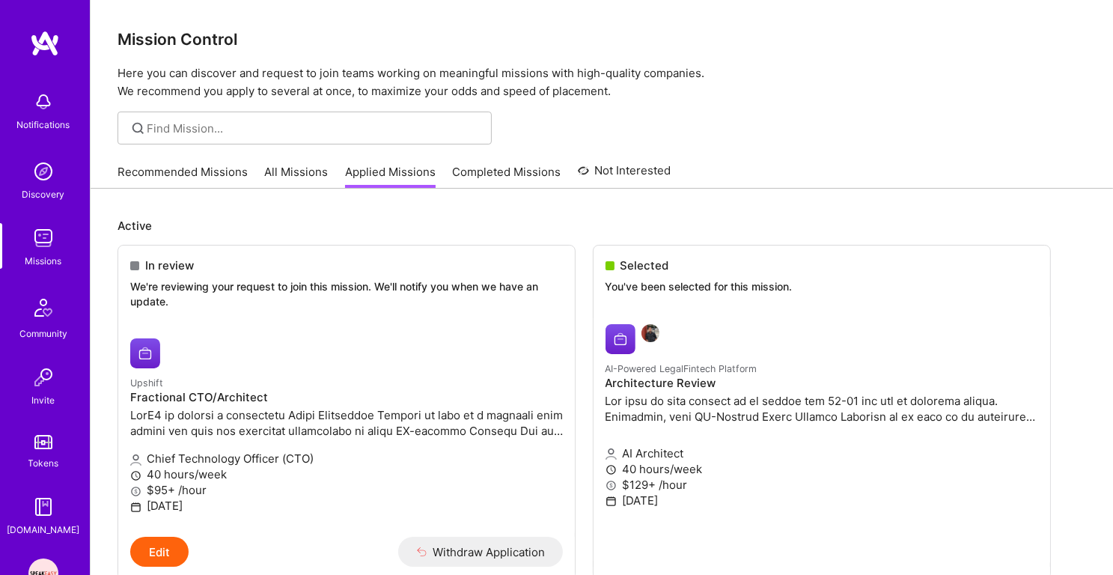
click at [203, 175] on link "Recommended Missions" at bounding box center [182, 176] width 130 height 25
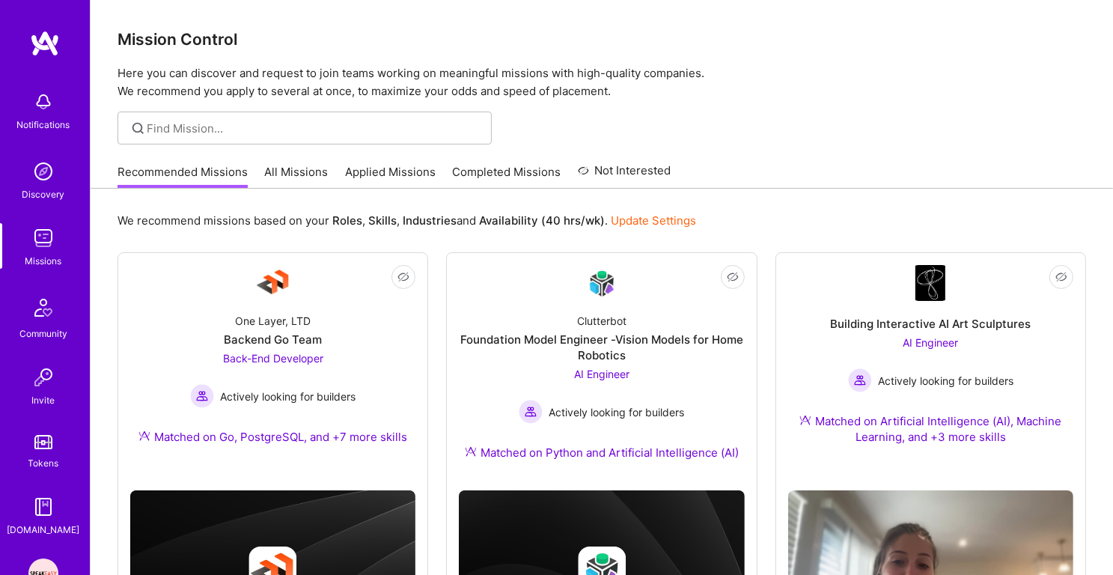
click at [399, 167] on link "Applied Missions" at bounding box center [390, 176] width 91 height 25
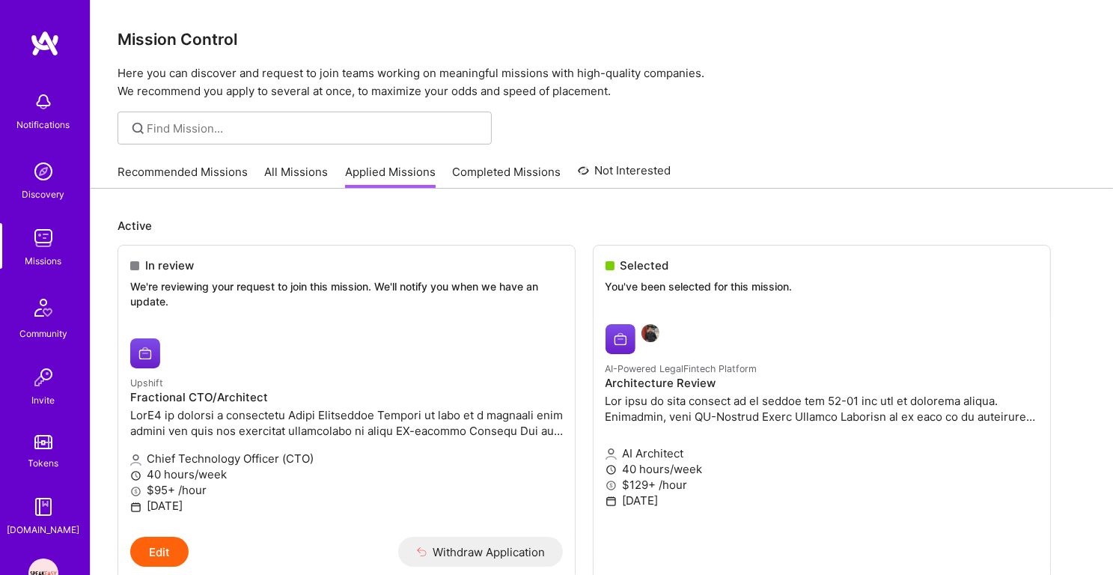
click at [178, 162] on div "Recommended Missions All Missions Applied Missions Completed Missions Not Inter…" at bounding box center [394, 172] width 554 height 32
click at [180, 166] on link "Recommended Missions" at bounding box center [182, 176] width 130 height 25
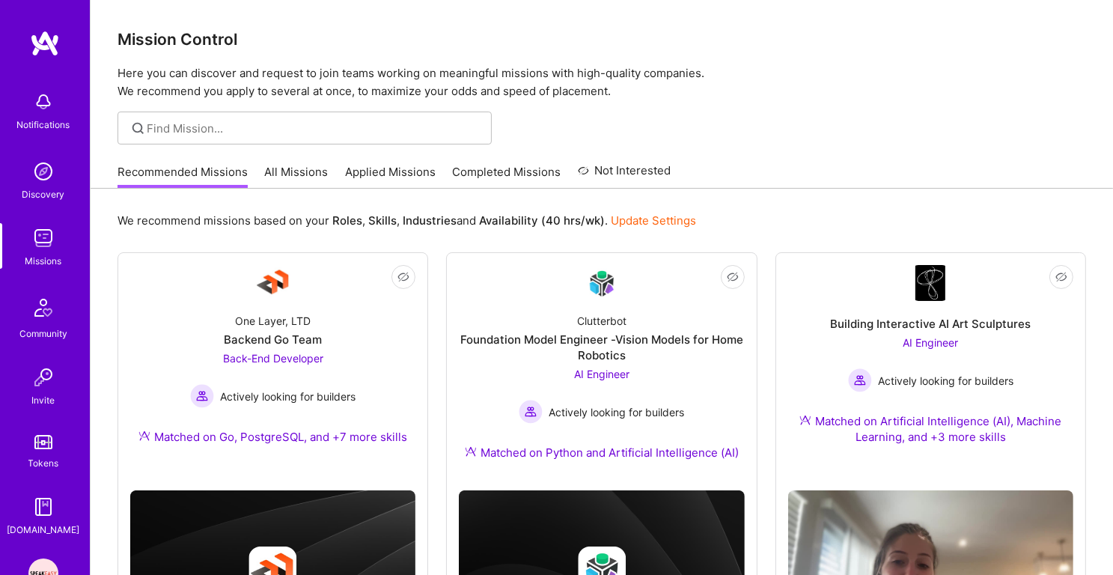
click at [384, 165] on link "Applied Missions" at bounding box center [390, 176] width 91 height 25
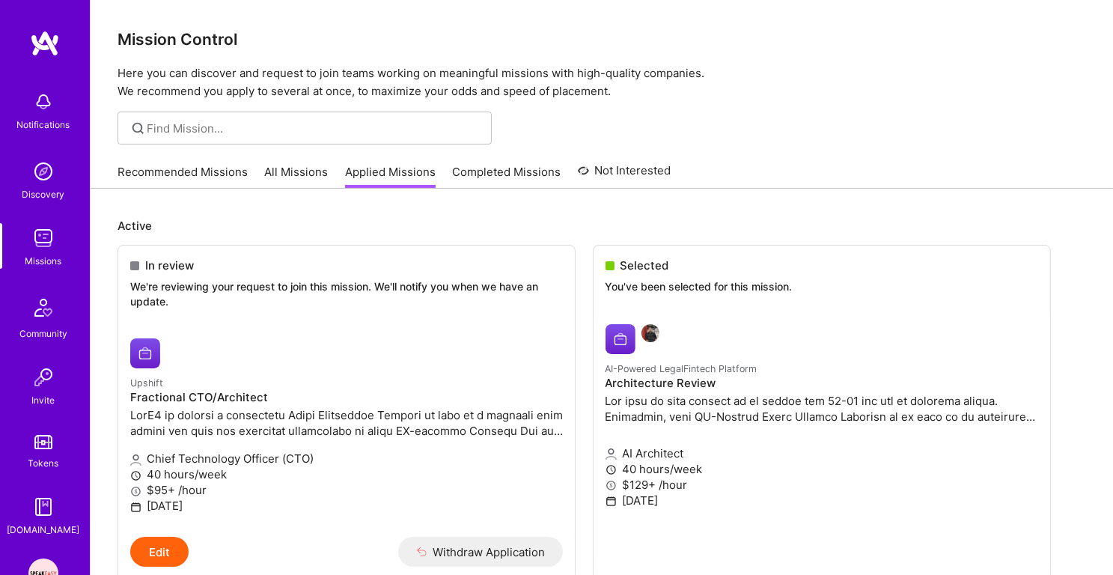
click at [218, 174] on link "Recommended Missions" at bounding box center [182, 176] width 130 height 25
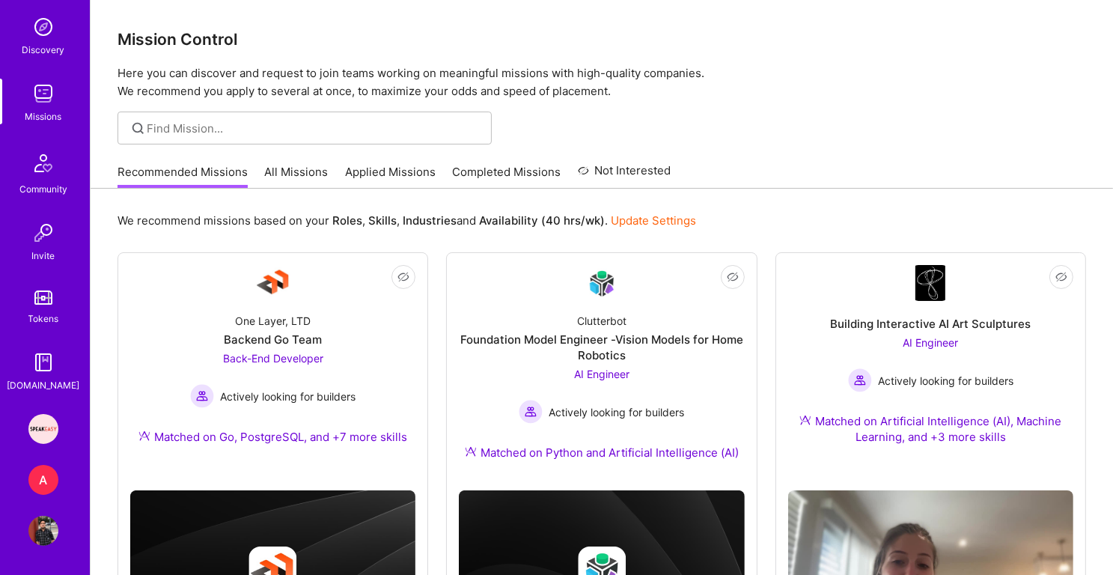
click at [406, 174] on link "Applied Missions" at bounding box center [390, 176] width 91 height 25
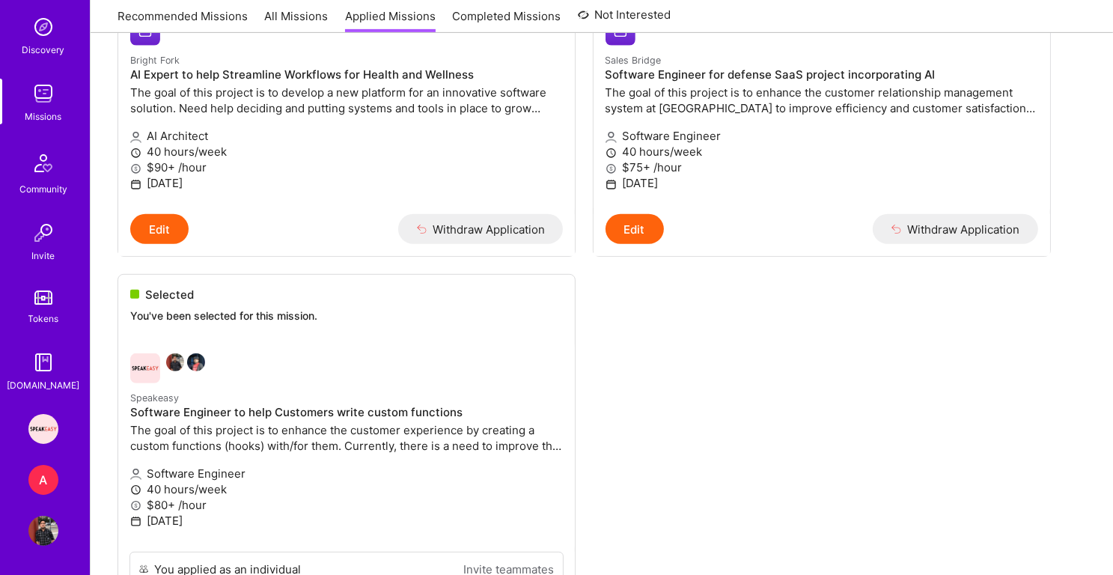
scroll to position [1022, 0]
